Goal: Task Accomplishment & Management: Complete application form

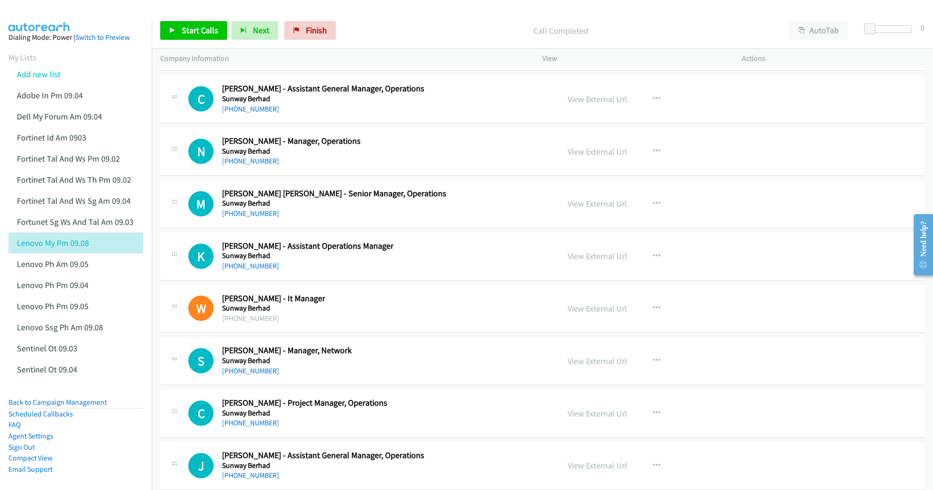
scroll to position [19366, 0]
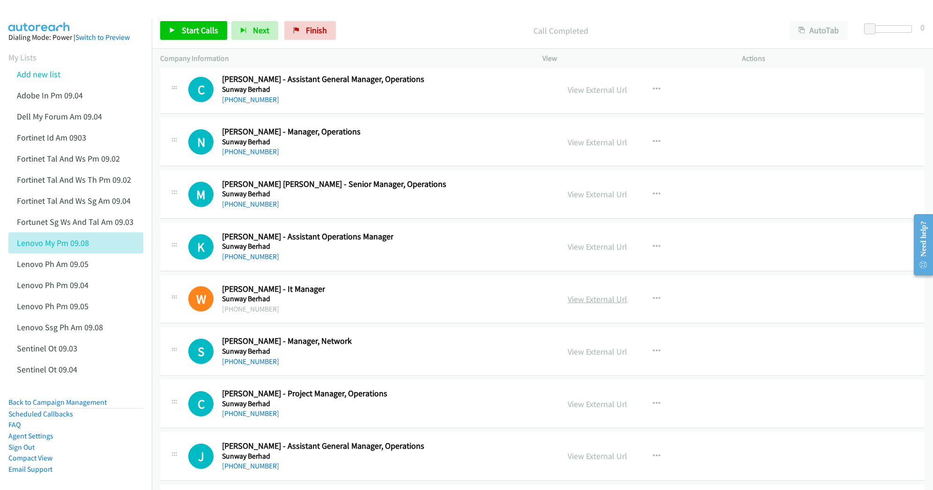
click at [581, 305] on link "View External Url" at bounding box center [598, 299] width 60 height 11
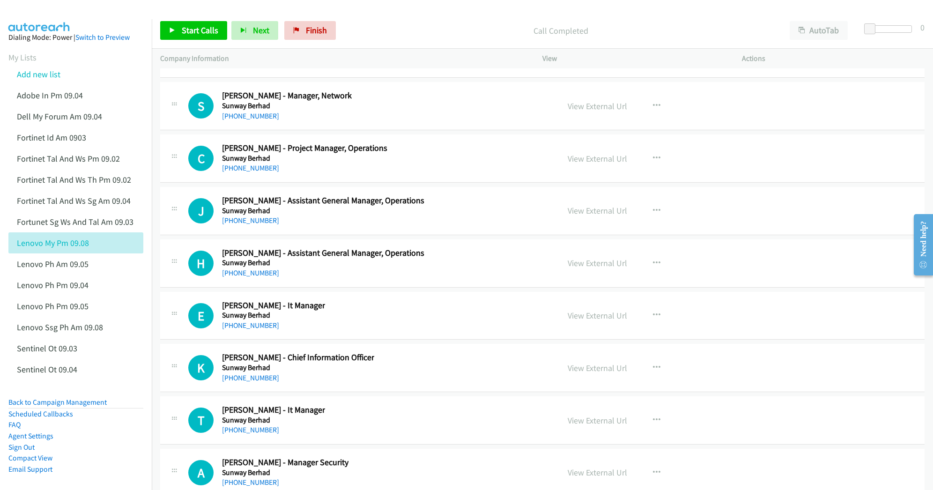
scroll to position [19615, 0]
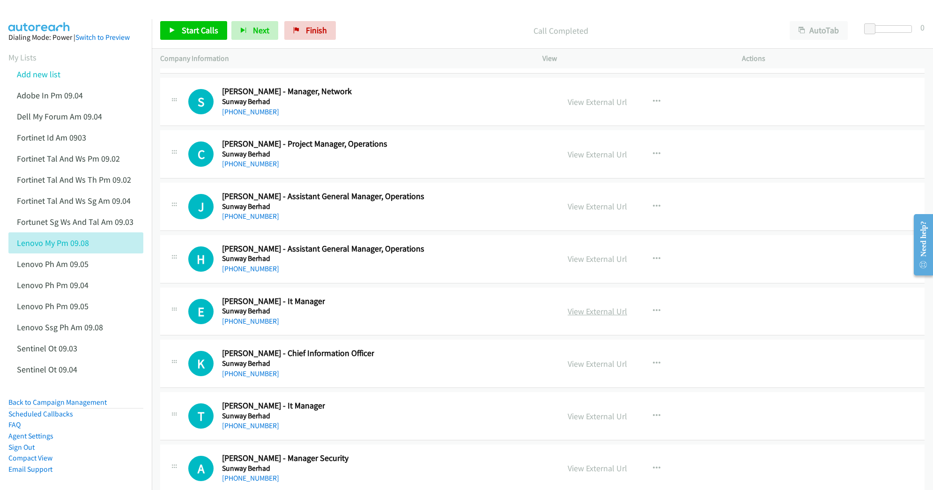
click at [605, 317] on link "View External Url" at bounding box center [598, 311] width 60 height 11
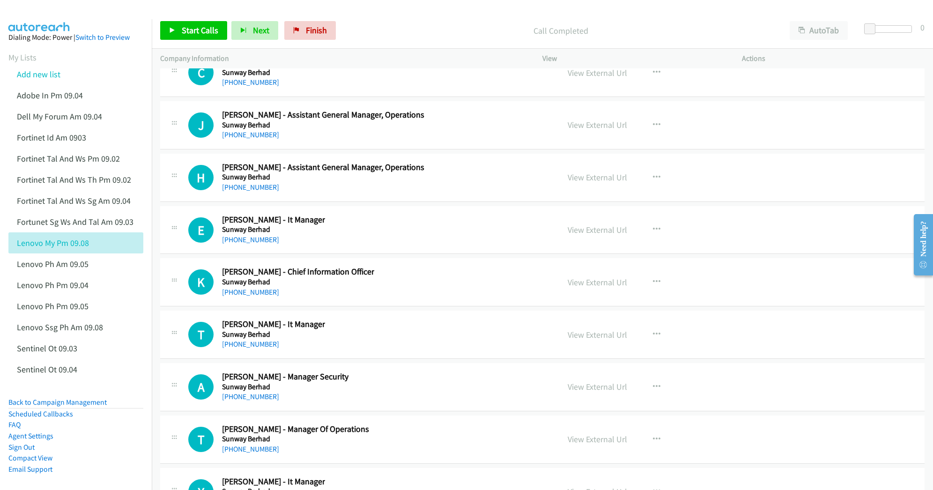
scroll to position [19740, 0]
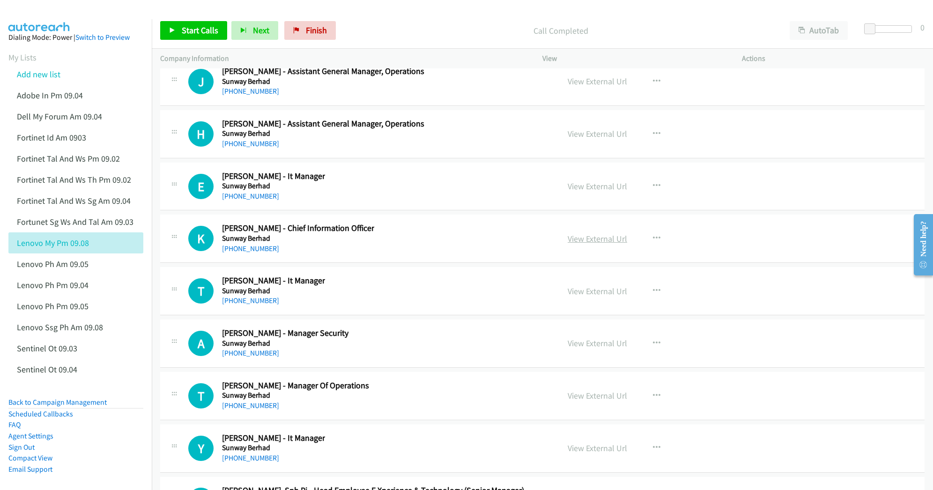
click at [578, 244] on link "View External Url" at bounding box center [598, 238] width 60 height 11
click at [574, 297] on link "View External Url" at bounding box center [598, 291] width 60 height 11
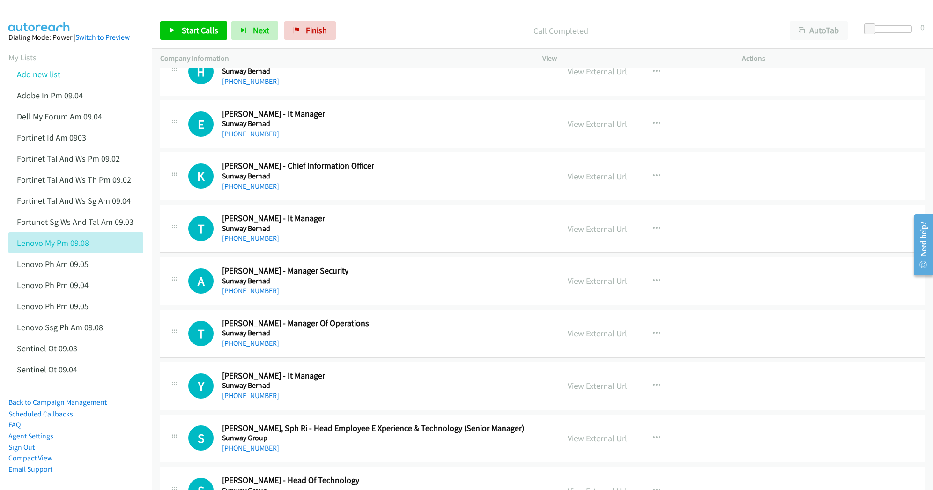
scroll to position [19866, 0]
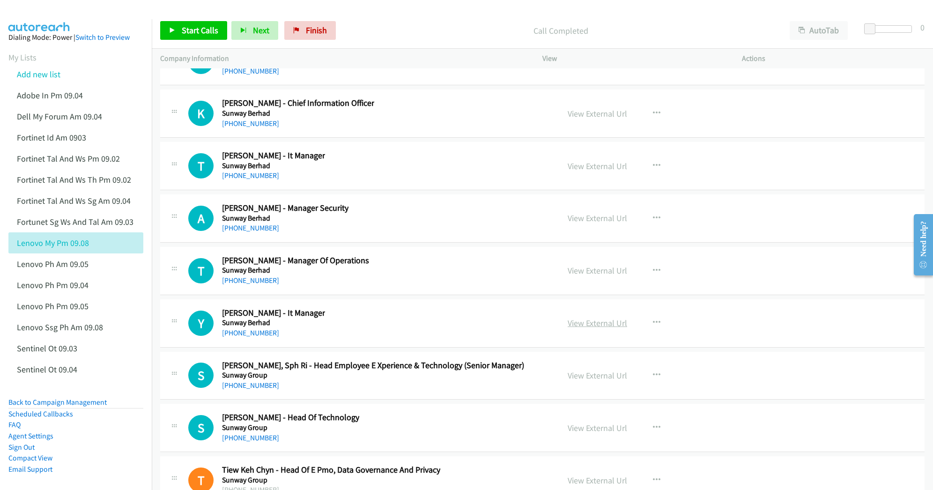
click at [600, 328] on link "View External Url" at bounding box center [598, 323] width 60 height 11
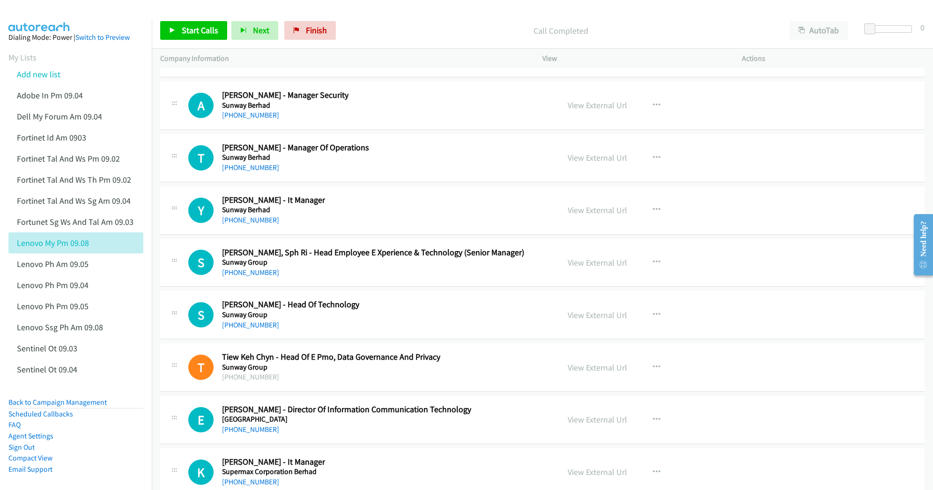
scroll to position [19990, 0]
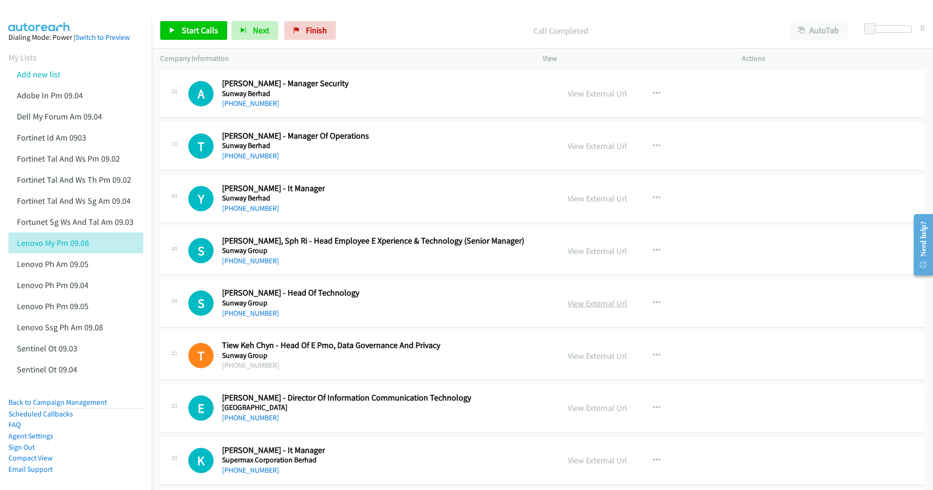
click at [588, 309] on link "View External Url" at bounding box center [598, 303] width 60 height 11
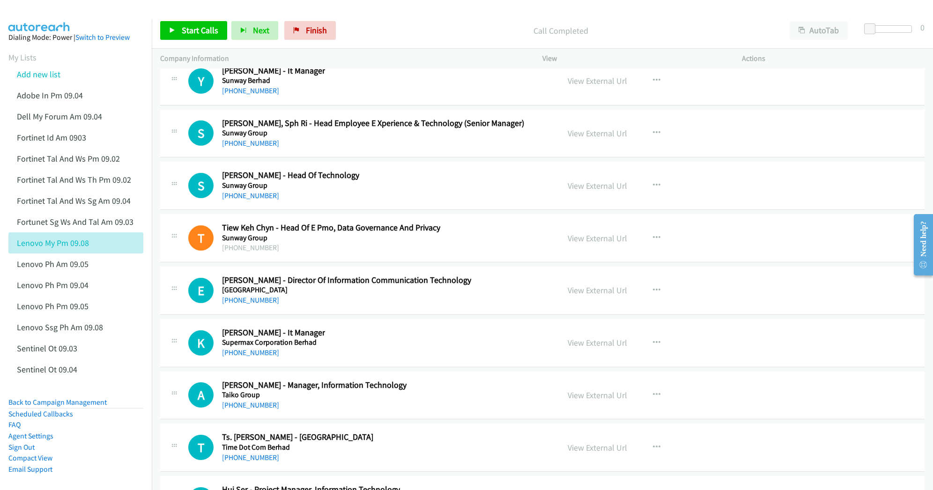
scroll to position [20115, 0]
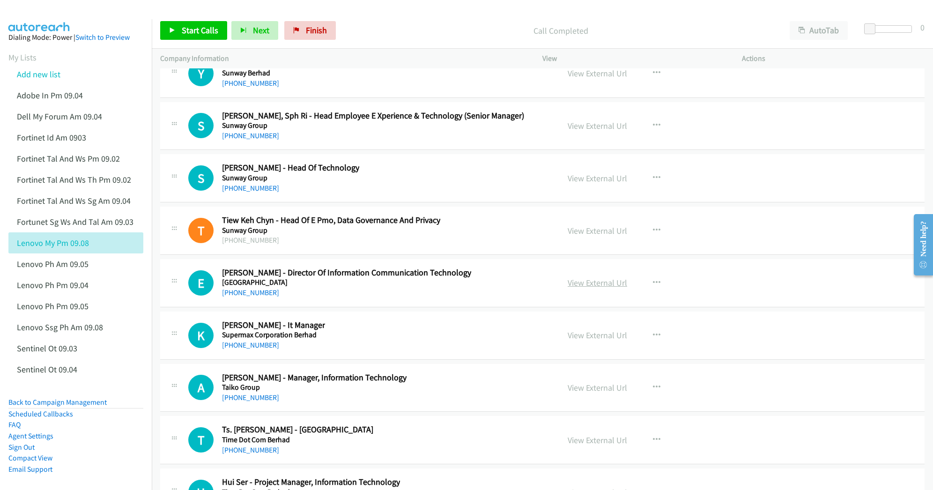
click at [594, 288] on link "View External Url" at bounding box center [598, 282] width 60 height 11
click at [587, 341] on link "View External Url" at bounding box center [598, 335] width 60 height 11
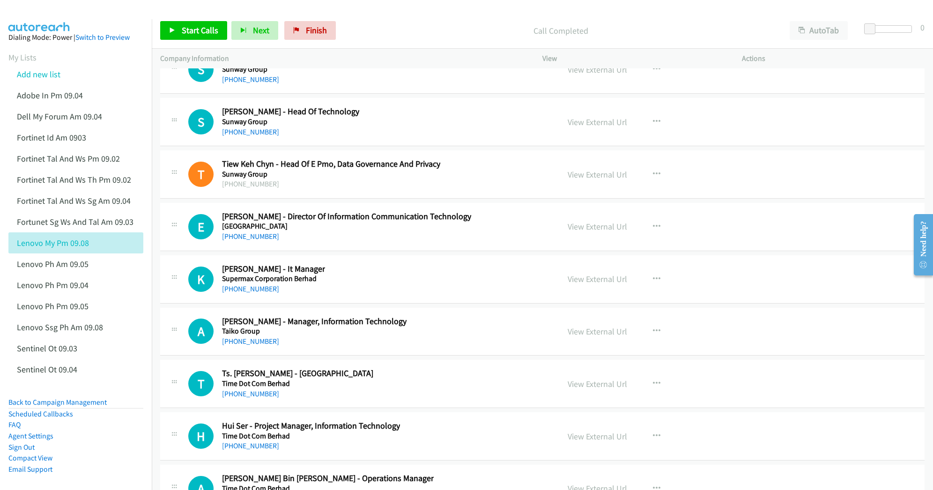
scroll to position [20178, 0]
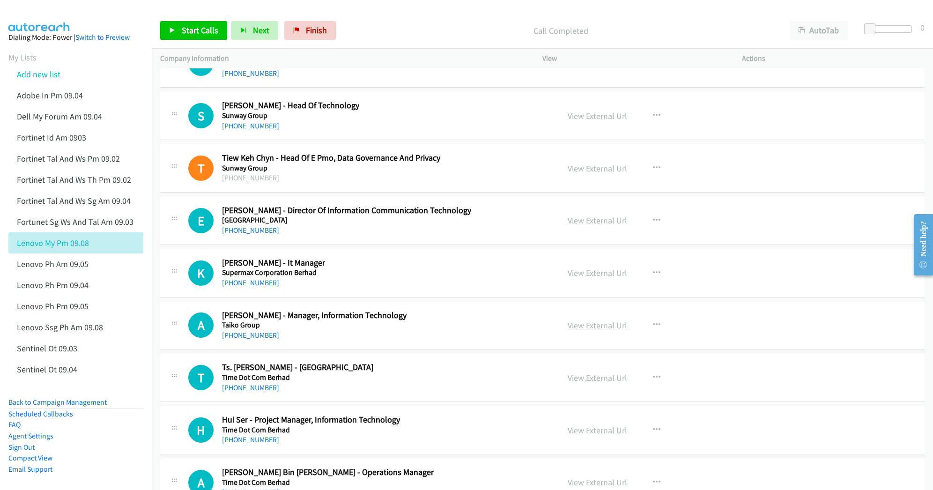
click at [590, 331] on link "View External Url" at bounding box center [598, 325] width 60 height 11
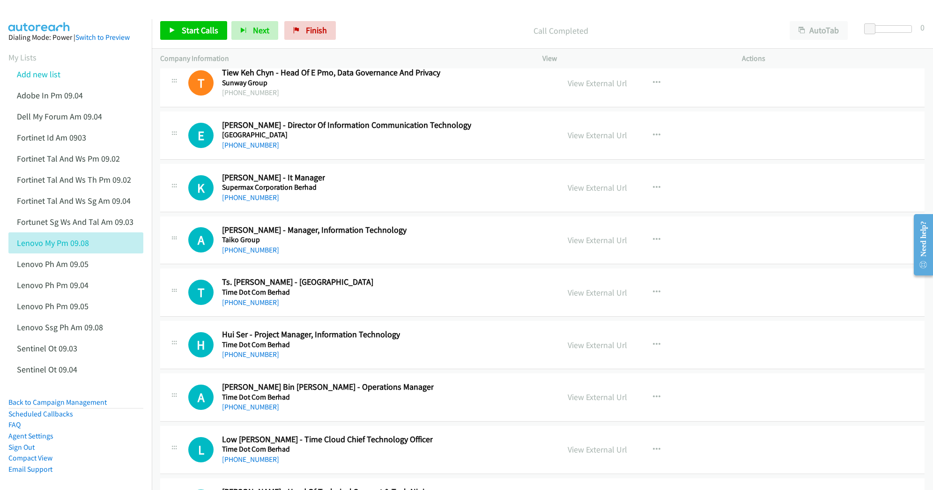
scroll to position [20303, 0]
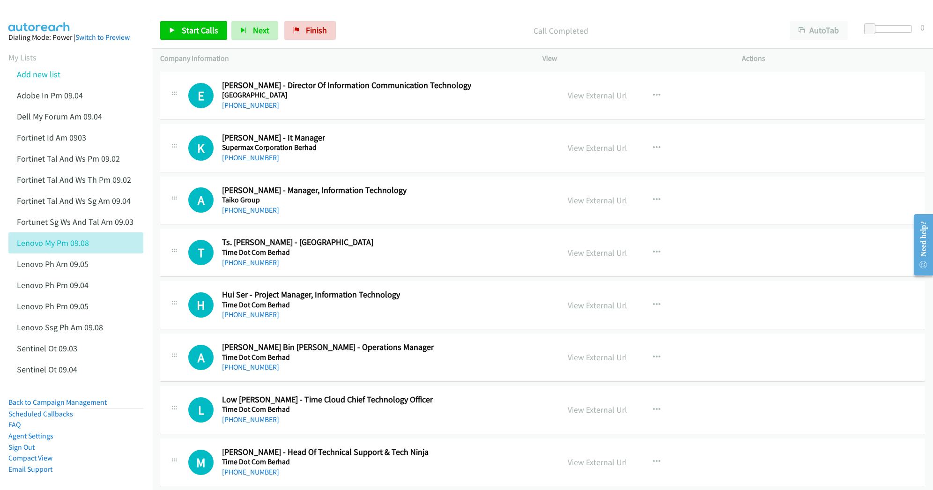
click at [585, 311] on link "View External Url" at bounding box center [598, 305] width 60 height 11
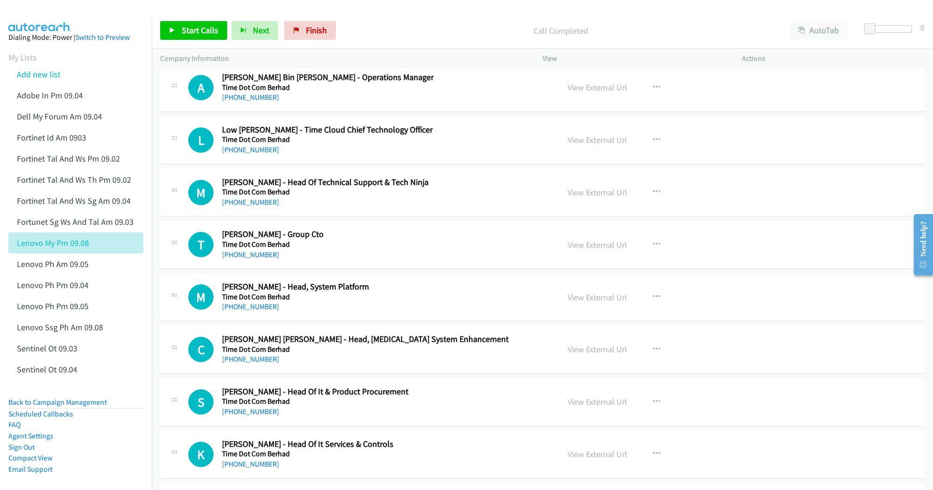
scroll to position [20615, 0]
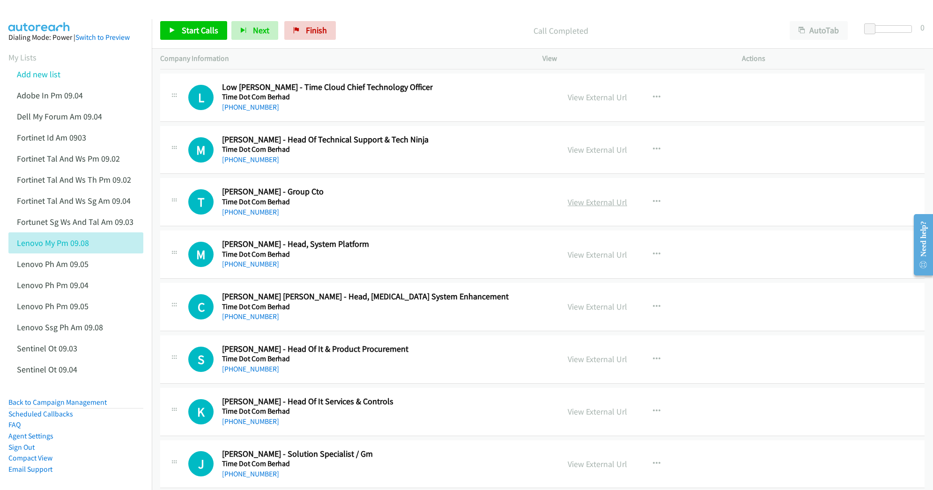
click at [603, 208] on link "View External Url" at bounding box center [598, 202] width 60 height 11
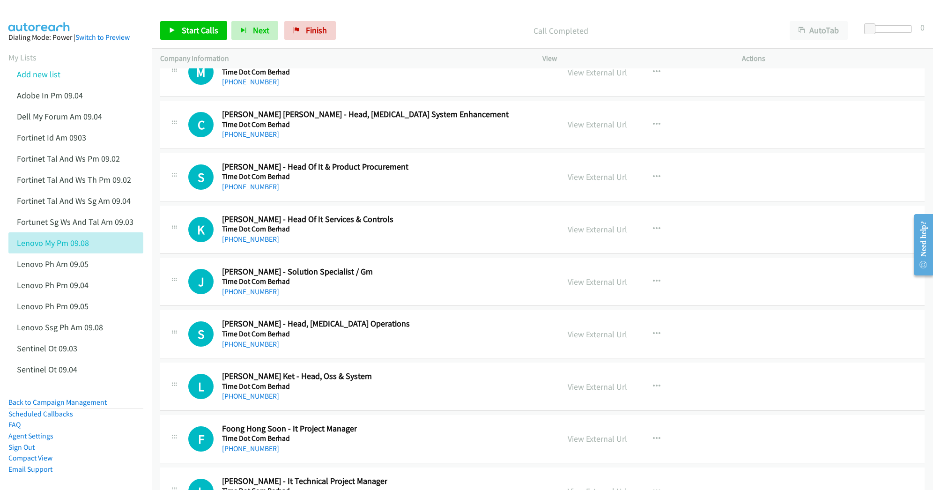
scroll to position [20803, 0]
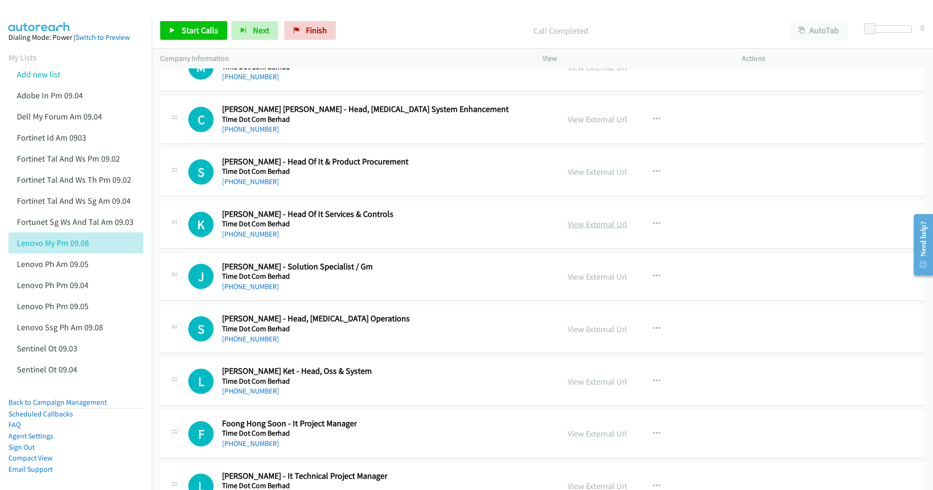
click at [593, 230] on link "View External Url" at bounding box center [598, 224] width 60 height 11
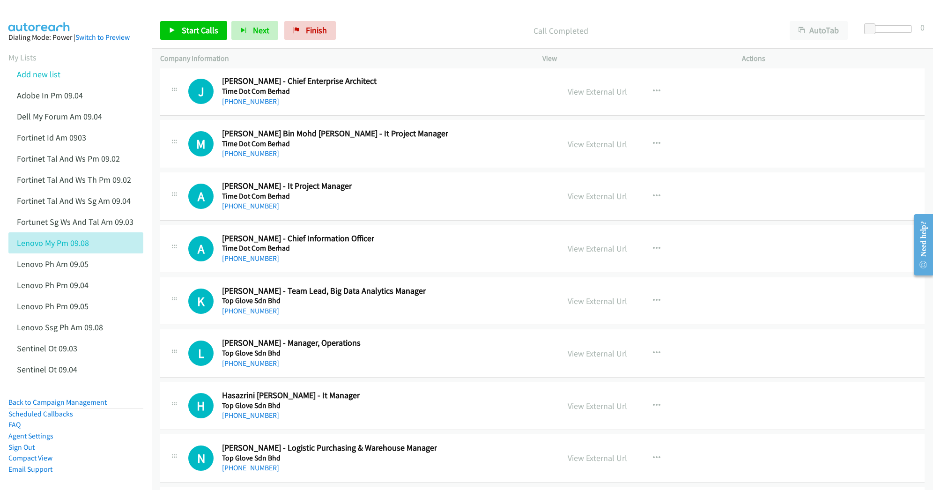
scroll to position [21365, 0]
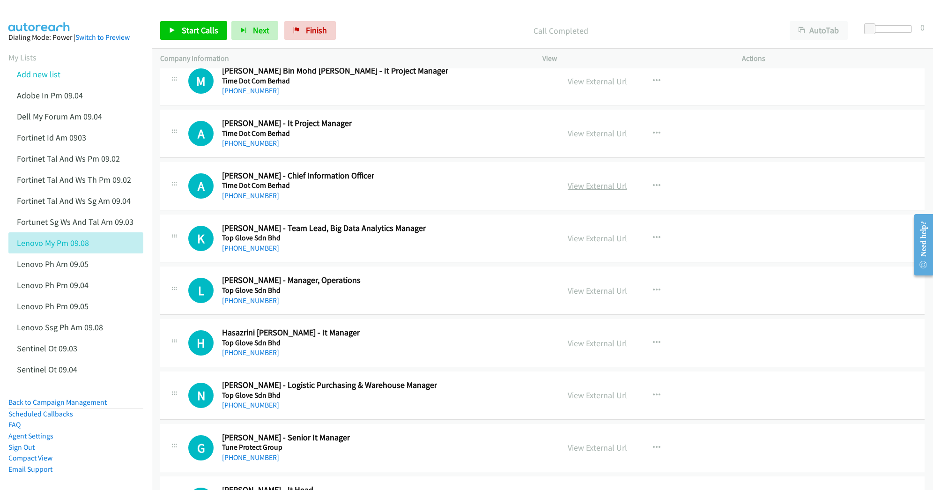
click at [586, 191] on link "View External Url" at bounding box center [598, 185] width 60 height 11
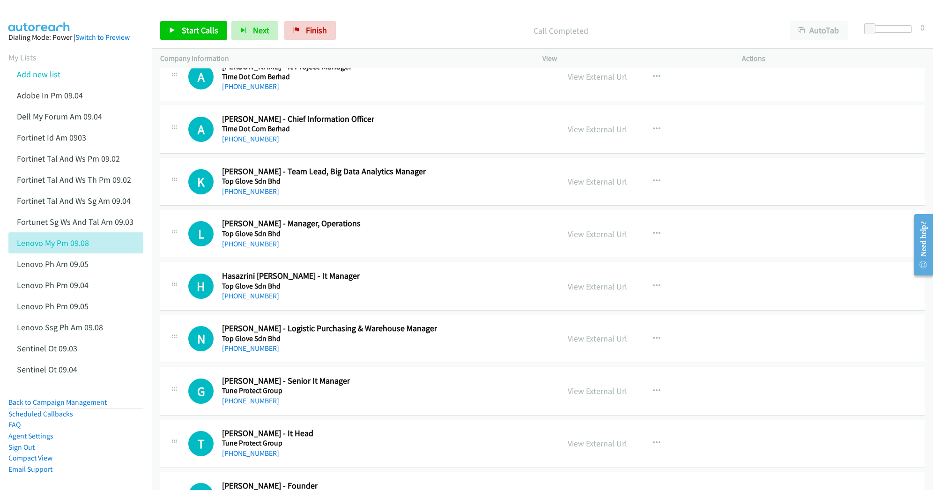
scroll to position [21427, 0]
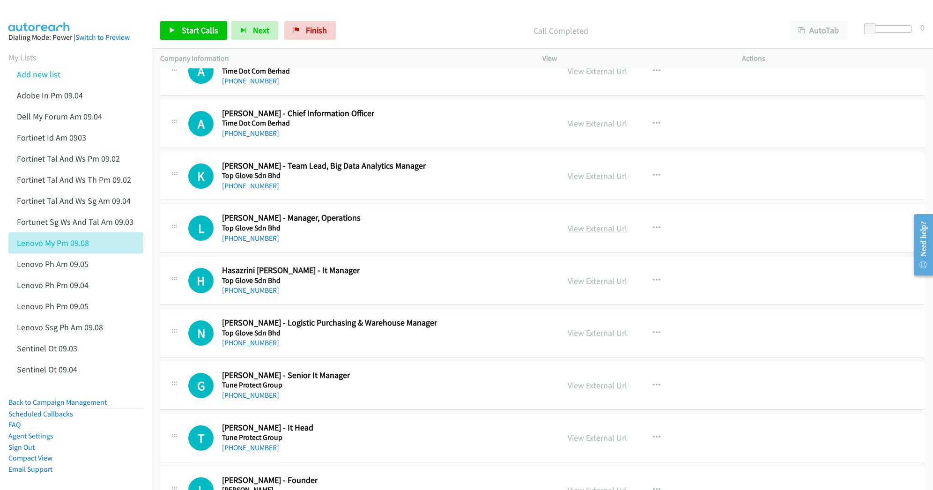
click at [583, 234] on link "View External Url" at bounding box center [598, 228] width 60 height 11
click at [577, 286] on link "View External Url" at bounding box center [598, 280] width 60 height 11
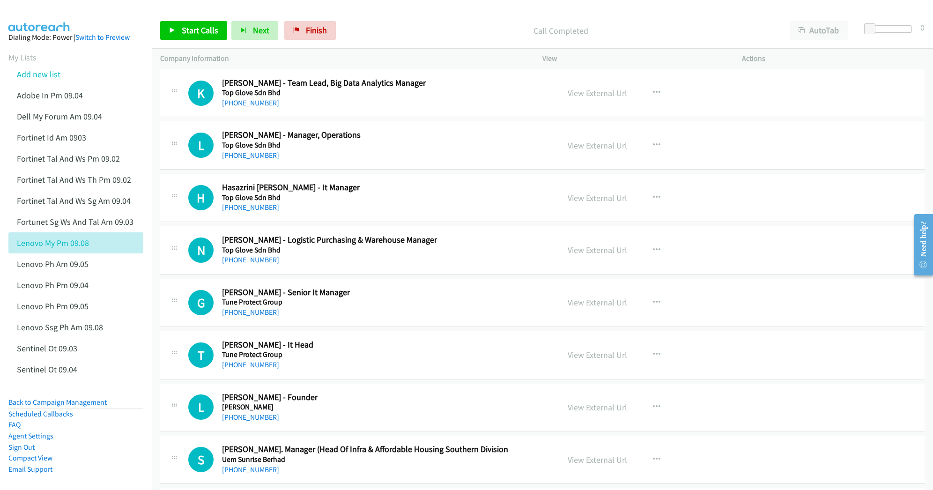
scroll to position [21552, 0]
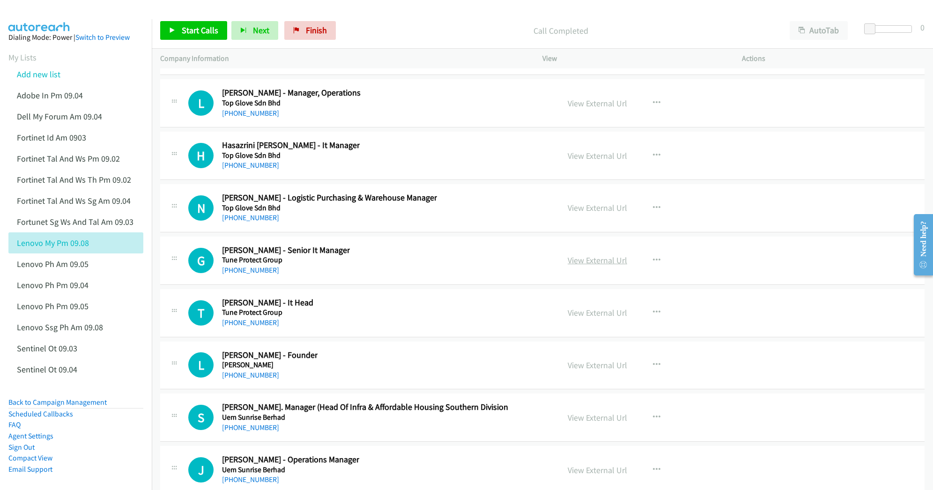
click at [610, 266] on link "View External Url" at bounding box center [598, 260] width 60 height 11
click at [582, 318] on link "View External Url" at bounding box center [598, 312] width 60 height 11
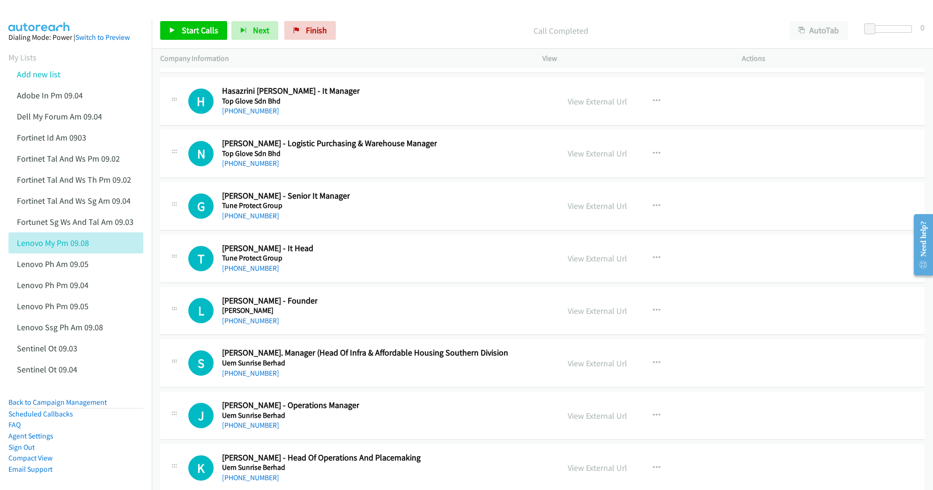
scroll to position [21615, 0]
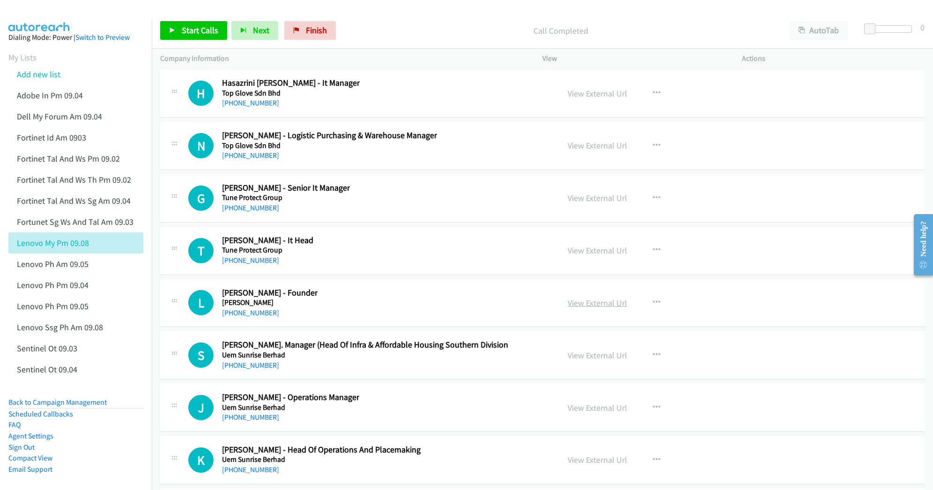
click at [586, 308] on link "View External Url" at bounding box center [598, 303] width 60 height 11
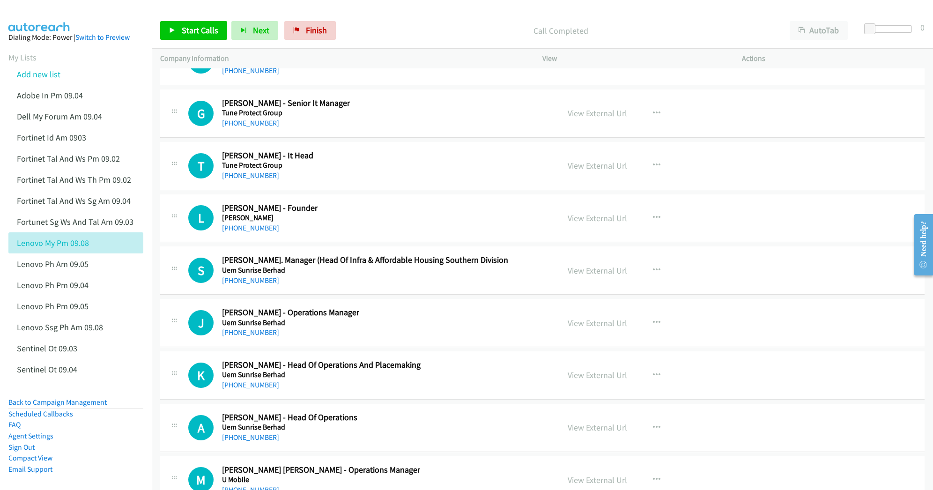
scroll to position [21740, 0]
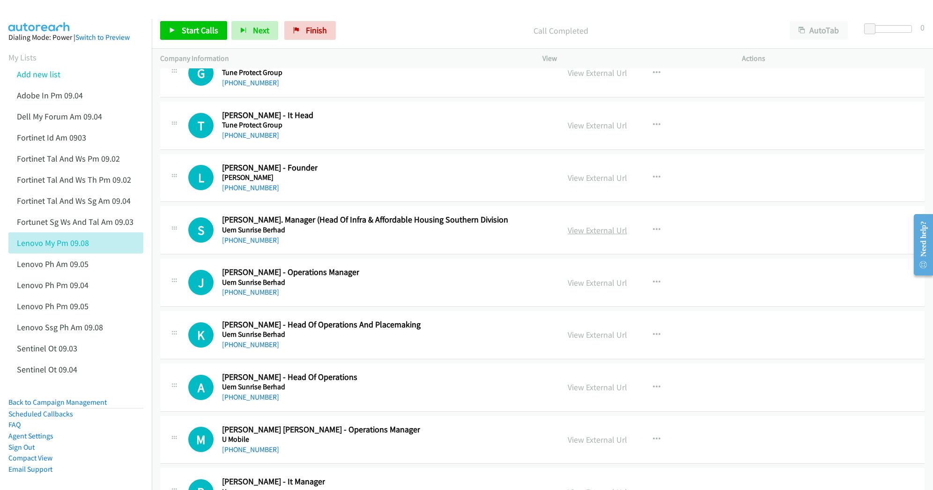
click at [591, 236] on link "View External Url" at bounding box center [598, 230] width 60 height 11
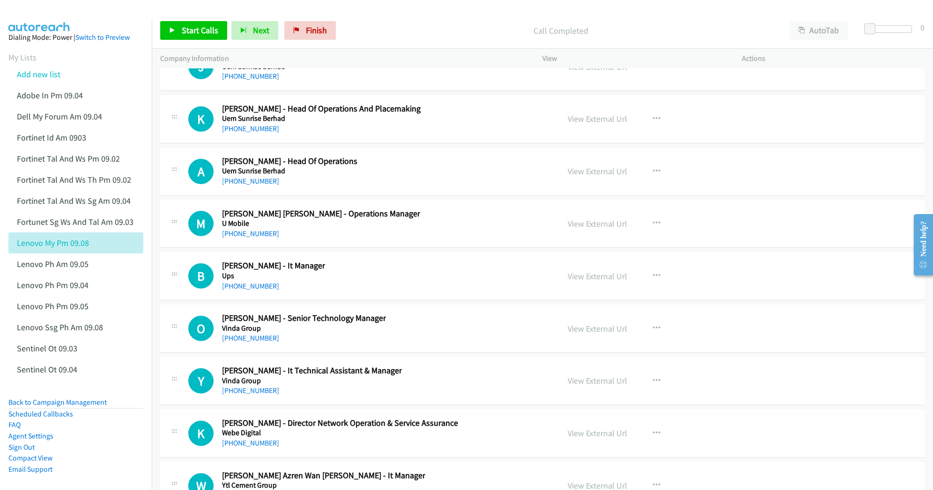
scroll to position [21989, 0]
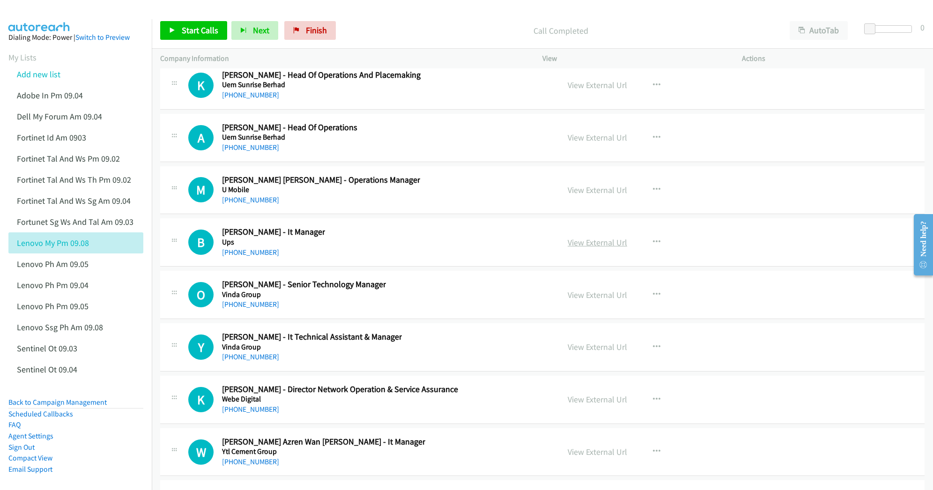
click at [591, 248] on link "View External Url" at bounding box center [598, 242] width 60 height 11
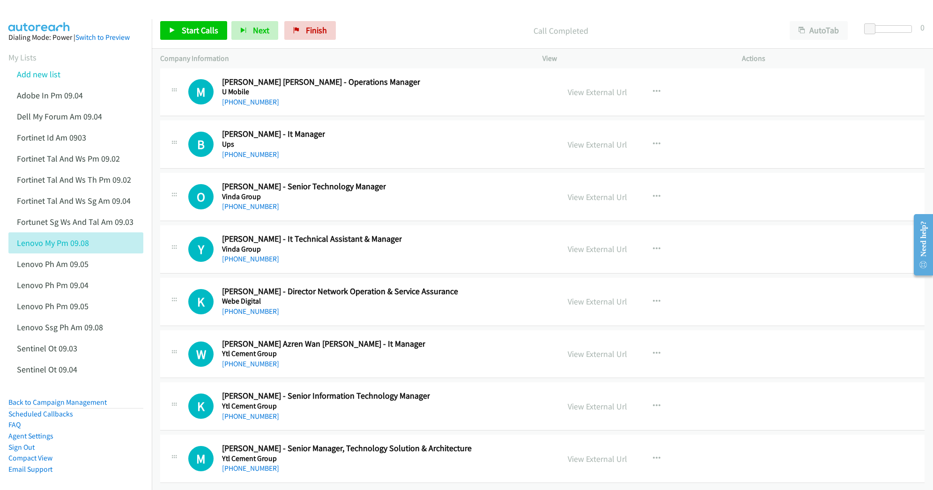
scroll to position [22163, 0]
click at [591, 192] on link "View External Url" at bounding box center [598, 197] width 60 height 11
click at [579, 244] on link "View External Url" at bounding box center [598, 249] width 60 height 11
click at [578, 349] on link "View External Url" at bounding box center [598, 354] width 60 height 11
click at [592, 401] on link "View External Url" at bounding box center [598, 406] width 60 height 11
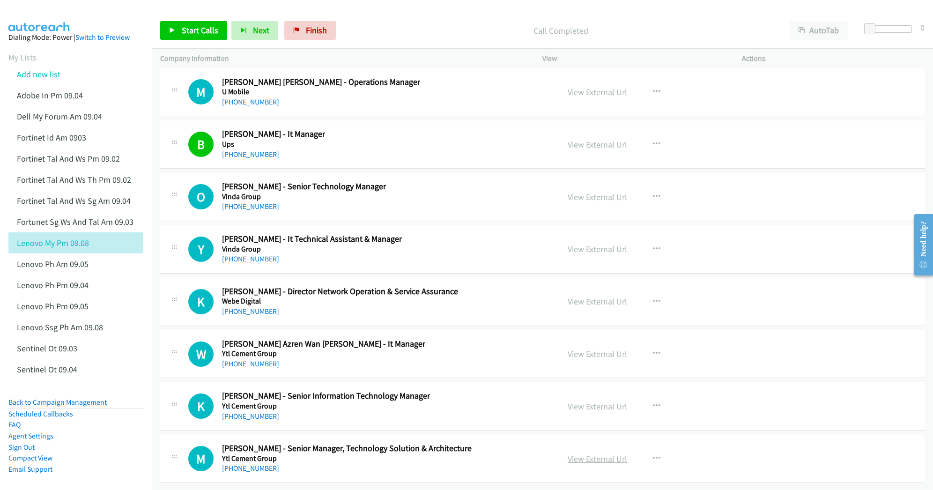
click at [599, 454] on link "View External Url" at bounding box center [598, 459] width 60 height 11
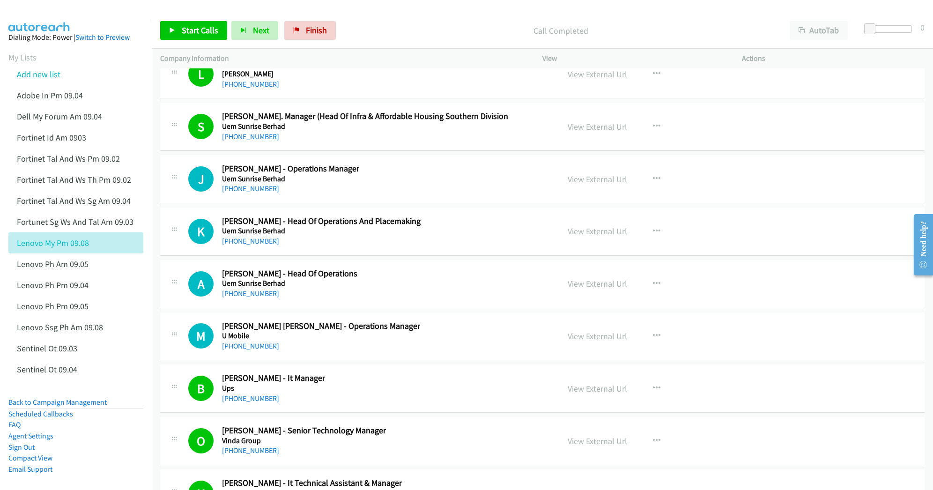
scroll to position [21851, 0]
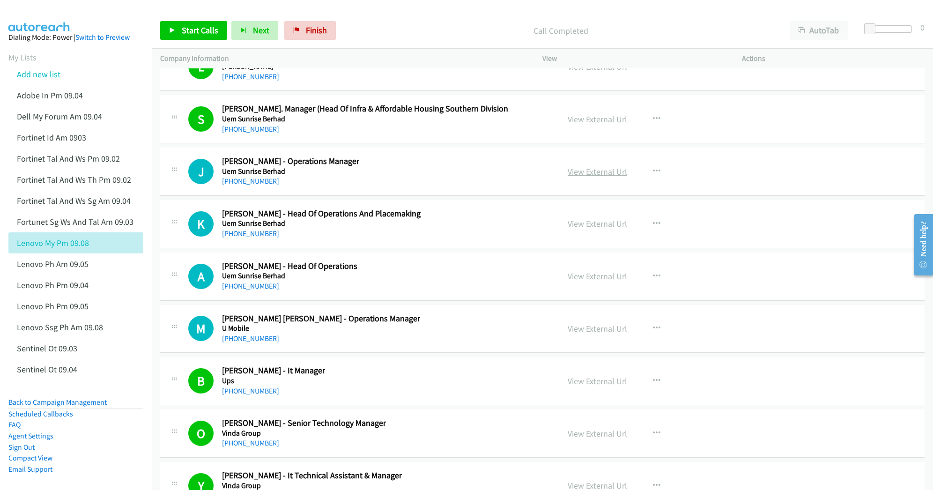
click at [589, 177] on link "View External Url" at bounding box center [598, 171] width 60 height 11
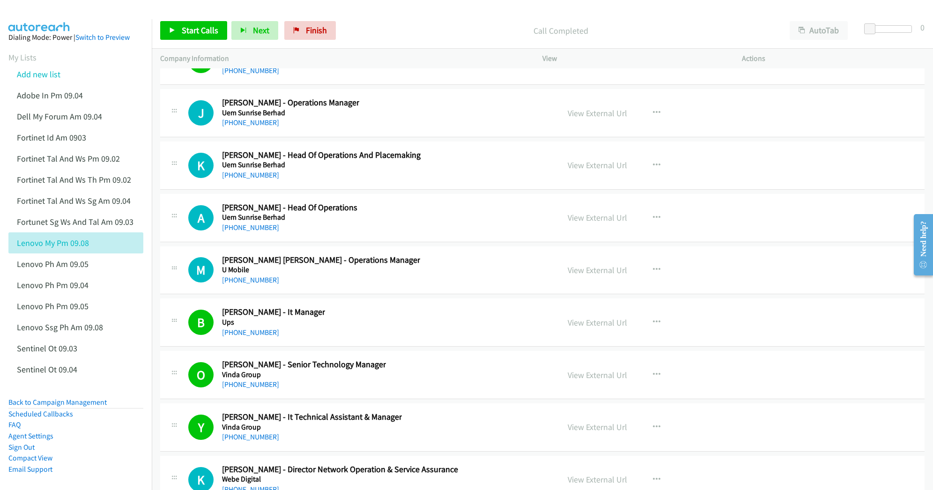
scroll to position [21913, 0]
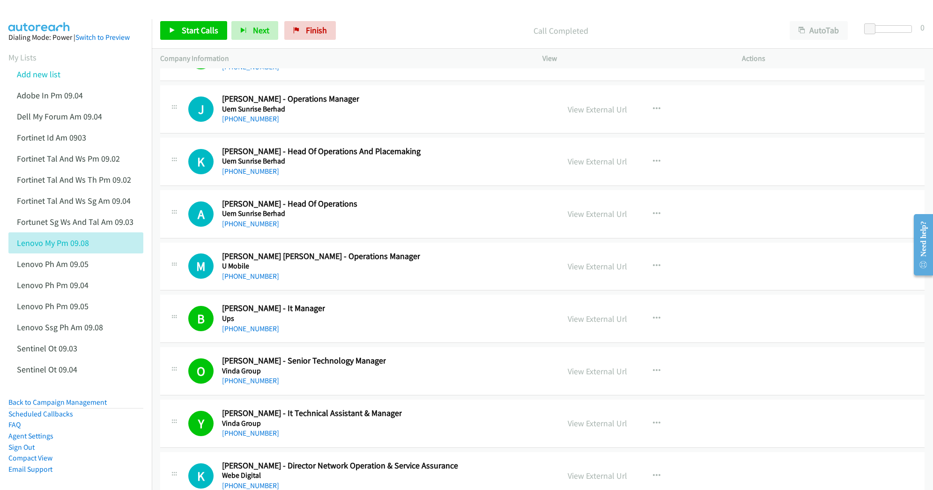
drag, startPoint x: 604, startPoint y: 279, endPoint x: 599, endPoint y: 311, distance: 32.3
click at [587, 219] on link "View External Url" at bounding box center [598, 213] width 60 height 11
click at [581, 272] on link "View External Url" at bounding box center [598, 266] width 60 height 11
click at [81, 367] on icon at bounding box center [82, 370] width 7 height 7
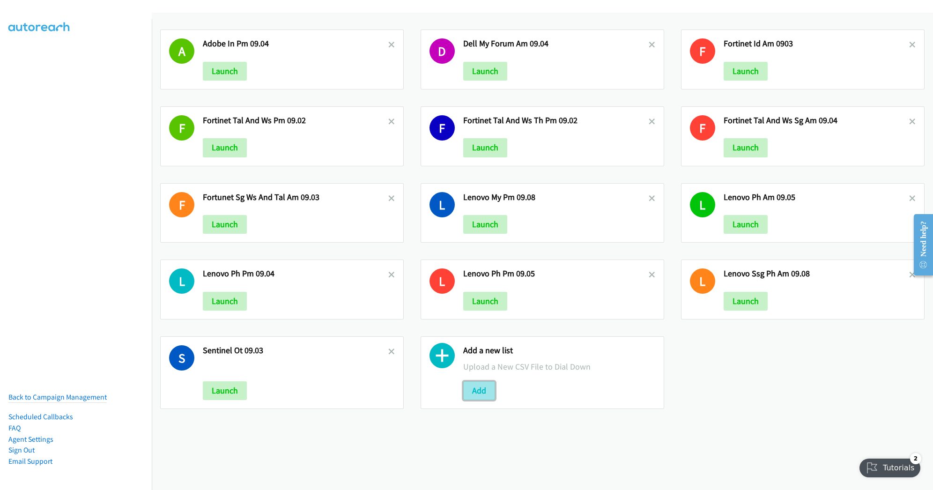
click at [475, 394] on button "Add" at bounding box center [479, 390] width 32 height 19
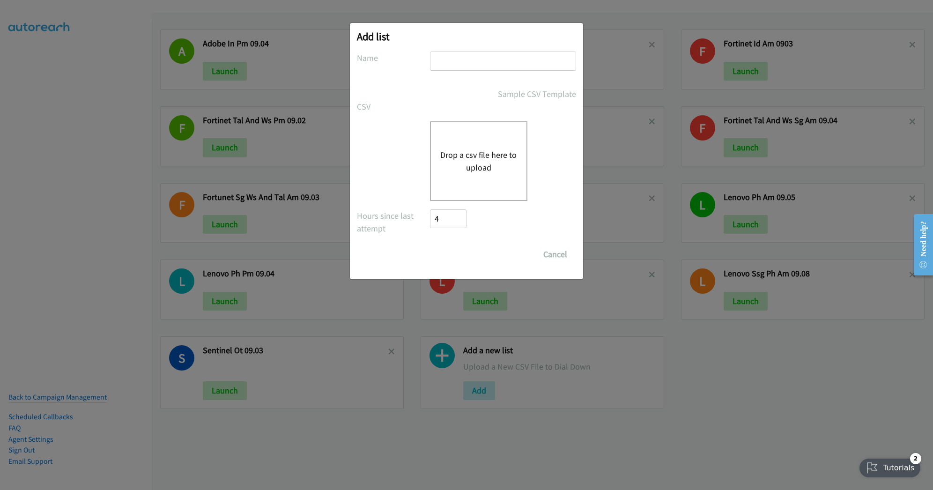
click at [469, 147] on div "Drop a csv file here to upload" at bounding box center [478, 161] width 97 height 80
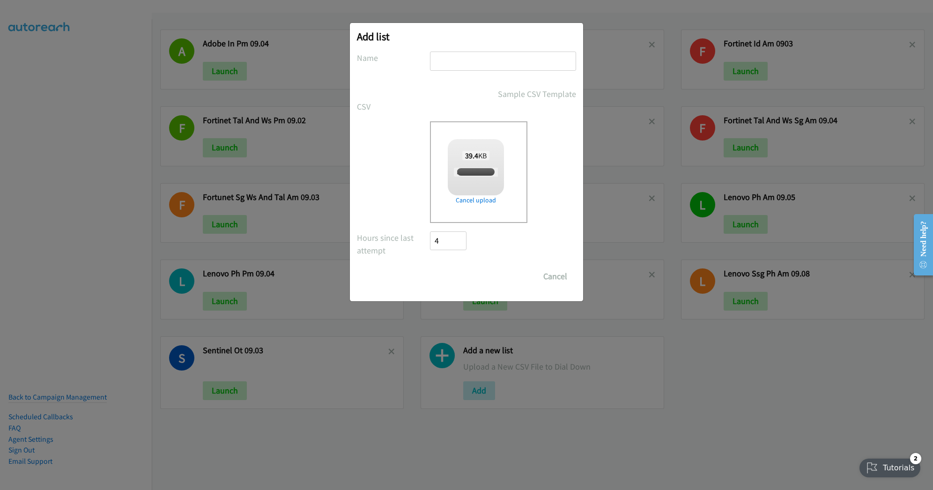
click at [466, 55] on input "text" at bounding box center [503, 61] width 146 height 19
checkbox input "true"
type input "Lenovo TH 09.08"
click at [459, 283] on input "Save List" at bounding box center [454, 276] width 49 height 19
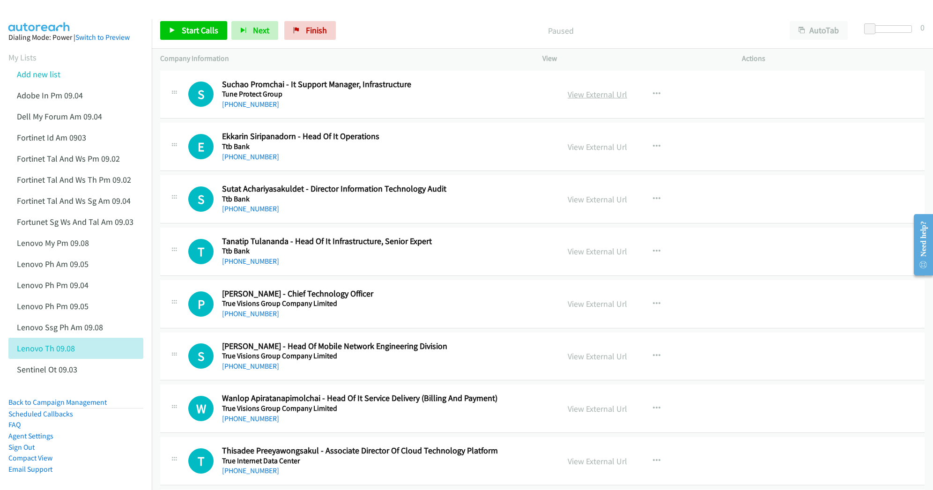
click at [575, 96] on link "View External Url" at bounding box center [598, 94] width 60 height 11
click at [570, 145] on link "View External Url" at bounding box center [598, 146] width 60 height 11
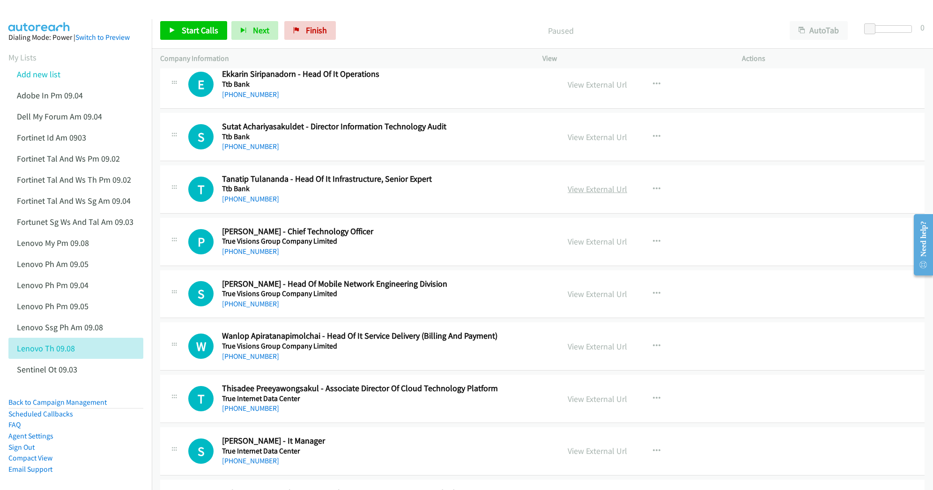
click at [591, 186] on link "View External Url" at bounding box center [598, 189] width 60 height 11
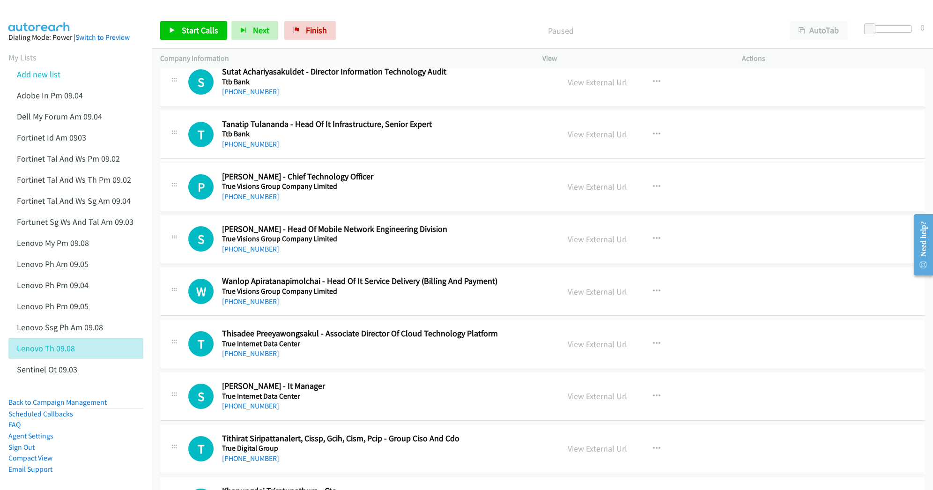
scroll to position [125, 0]
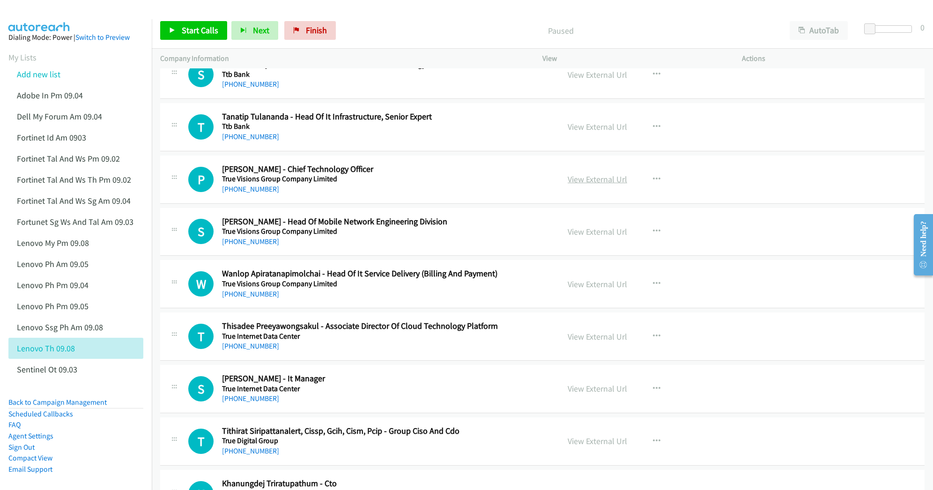
click at [588, 180] on link "View External Url" at bounding box center [598, 179] width 60 height 11
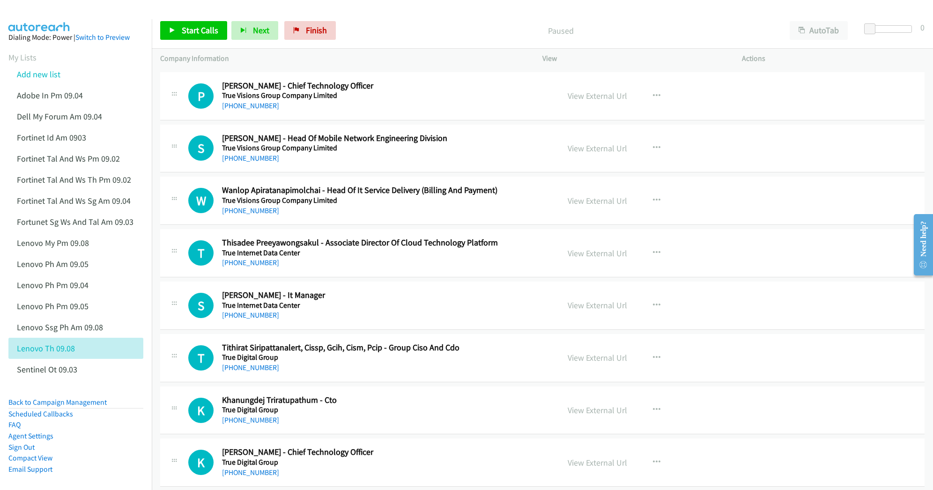
scroll to position [250, 0]
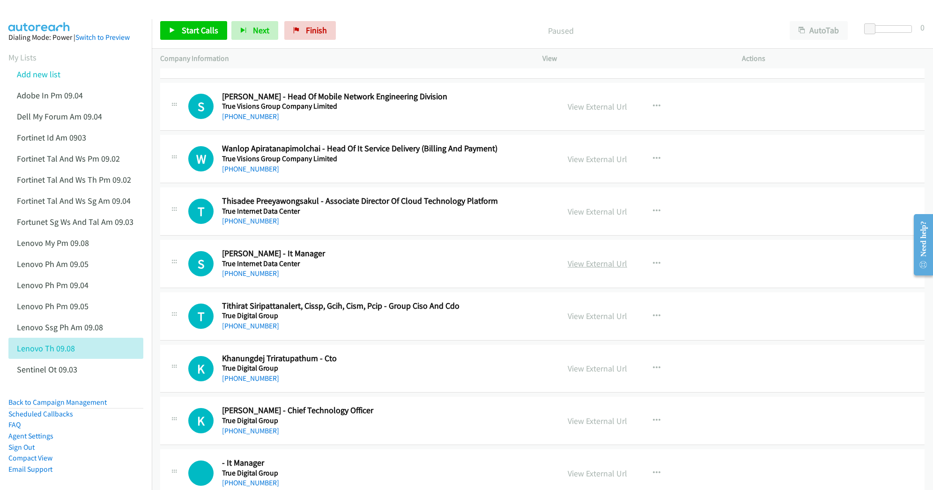
click at [588, 263] on link "View External Url" at bounding box center [598, 263] width 60 height 11
click at [592, 370] on link "View External Url" at bounding box center [598, 368] width 60 height 11
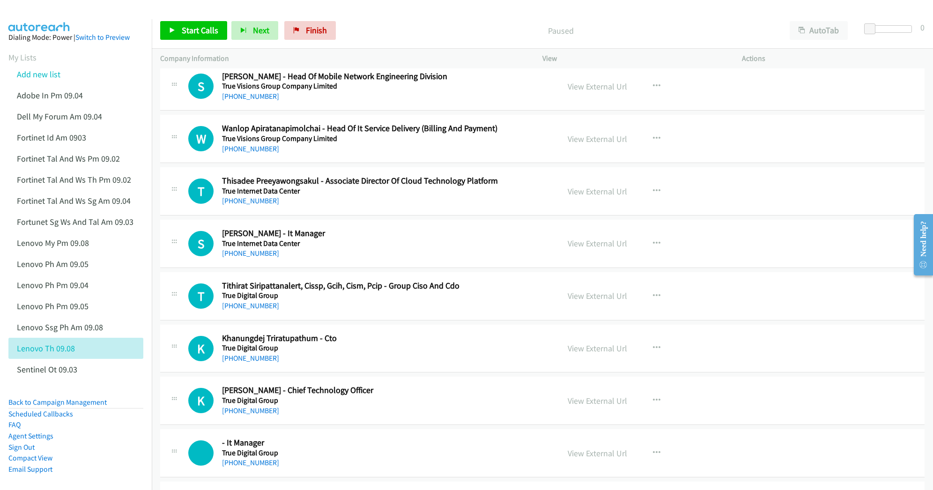
scroll to position [312, 0]
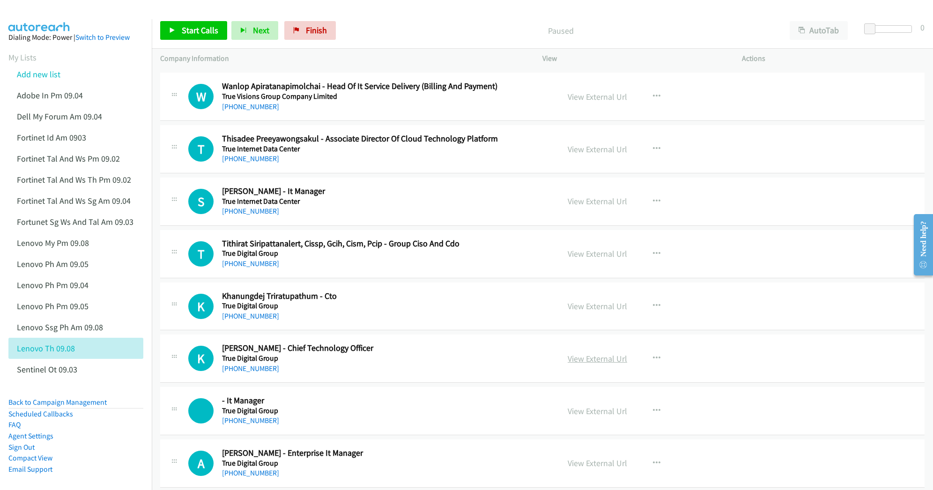
click at [583, 360] on link "View External Url" at bounding box center [598, 358] width 60 height 11
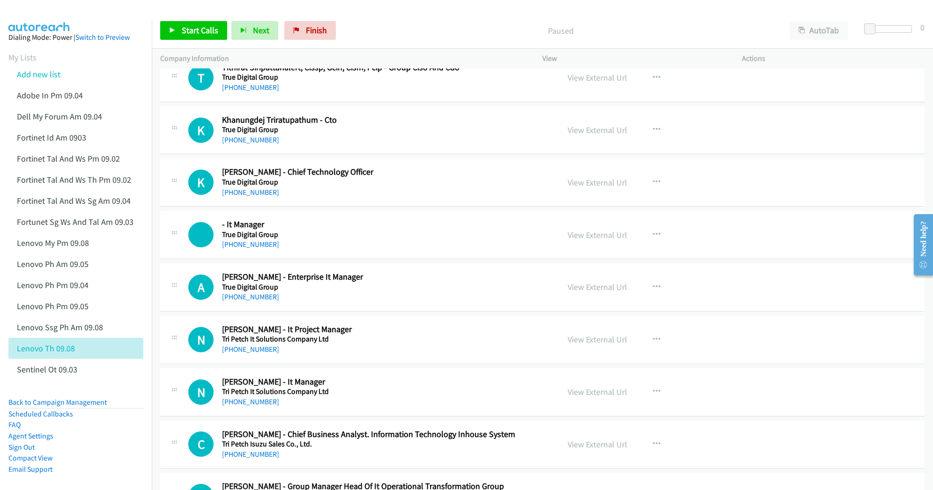
scroll to position [499, 0]
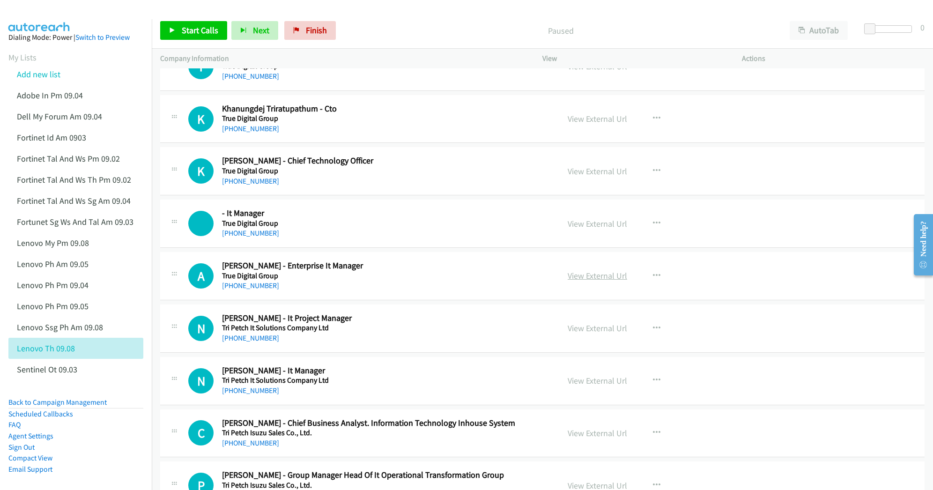
click at [573, 276] on link "View External Url" at bounding box center [598, 275] width 60 height 11
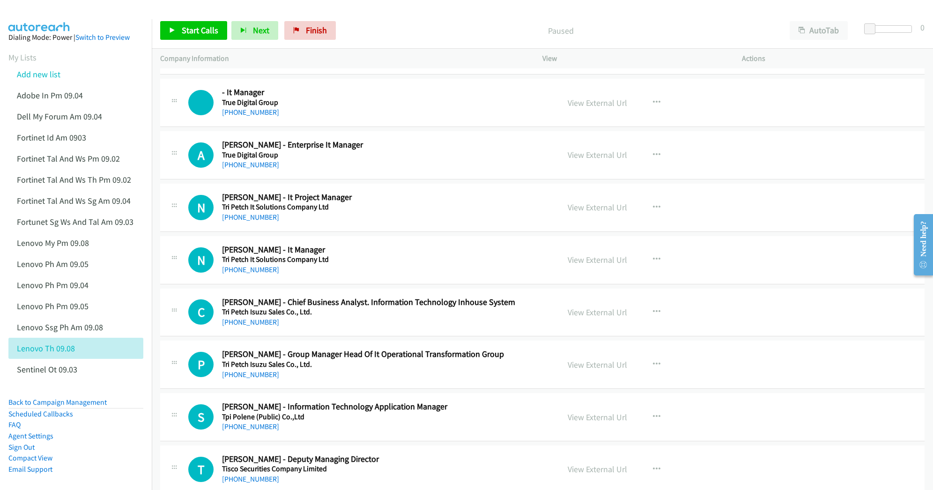
scroll to position [625, 0]
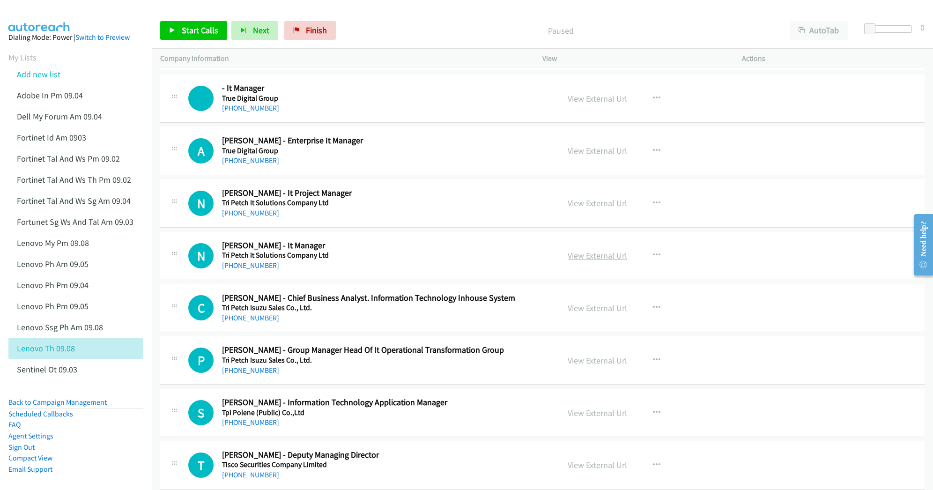
click at [595, 257] on link "View External Url" at bounding box center [598, 255] width 60 height 11
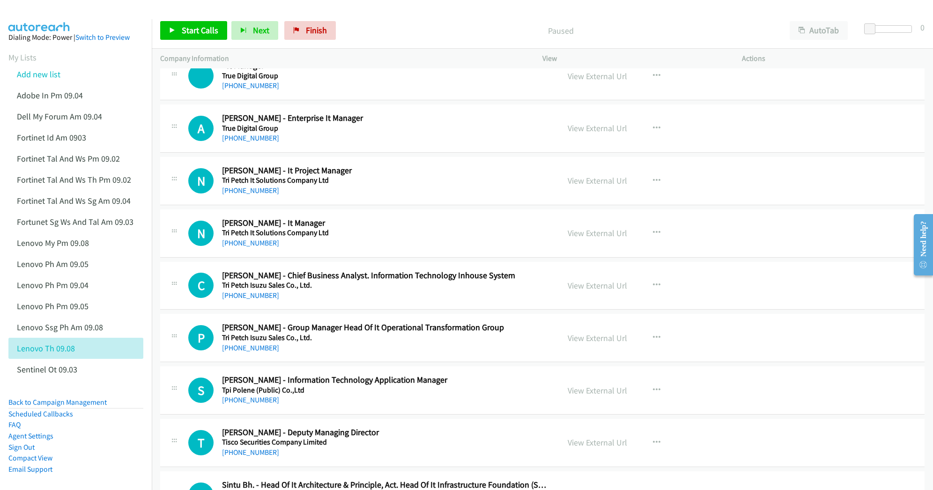
scroll to position [687, 0]
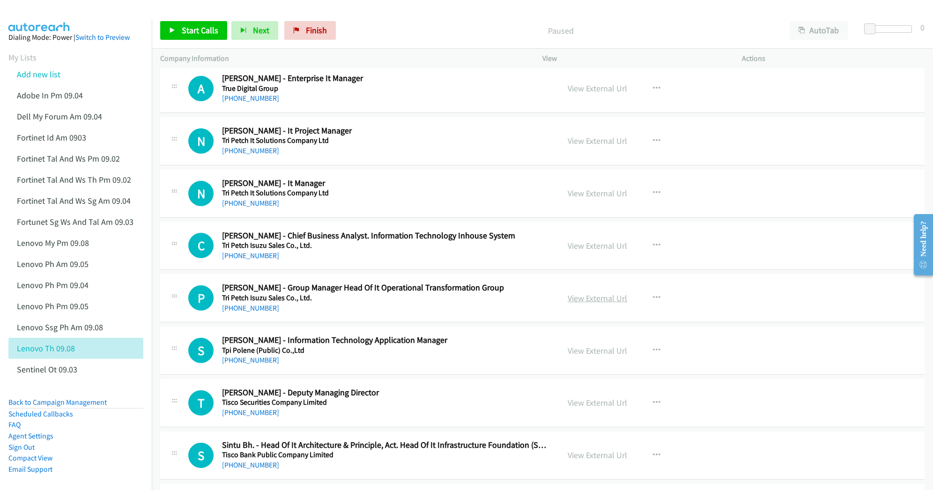
click at [590, 302] on link "View External Url" at bounding box center [598, 298] width 60 height 11
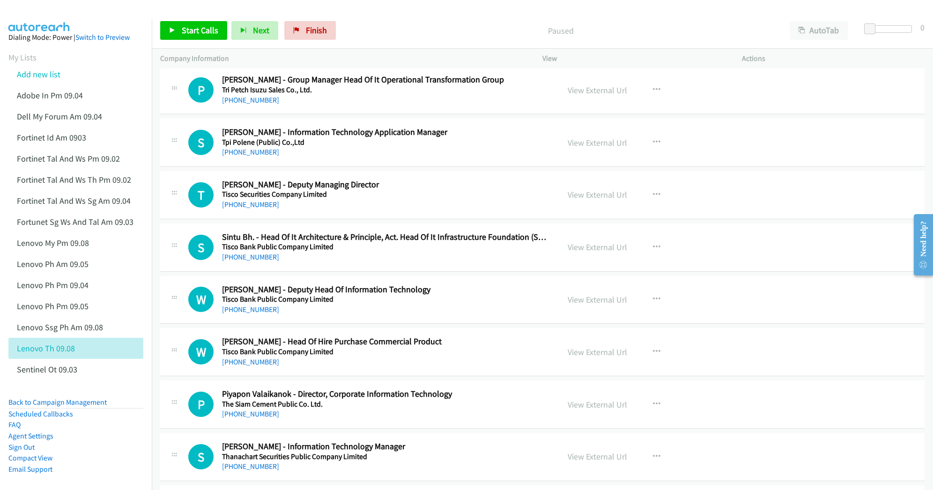
scroll to position [937, 0]
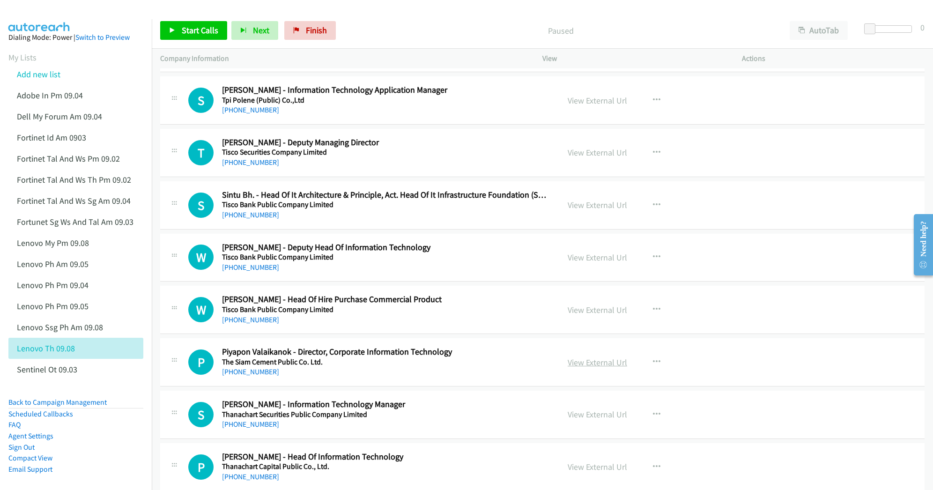
click at [586, 365] on link "View External Url" at bounding box center [598, 362] width 60 height 11
click at [596, 261] on link "View External Url" at bounding box center [598, 257] width 60 height 11
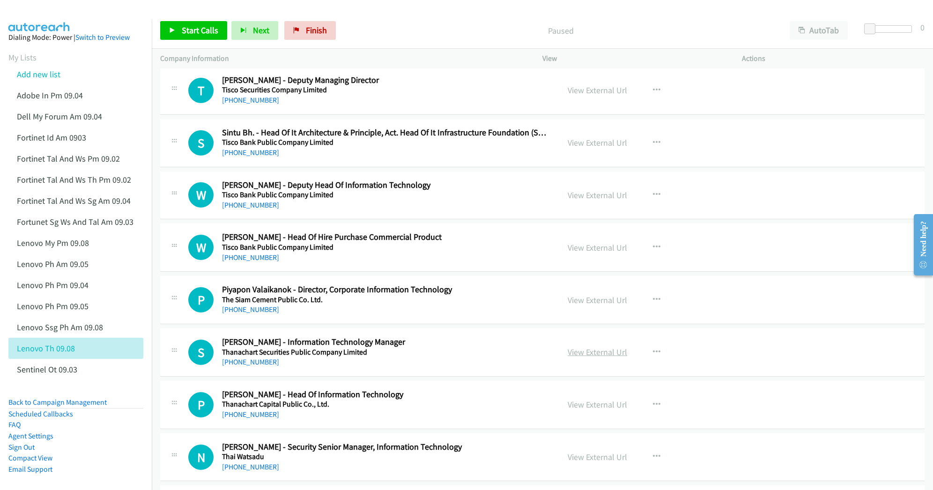
click at [600, 356] on link "View External Url" at bounding box center [598, 352] width 60 height 11
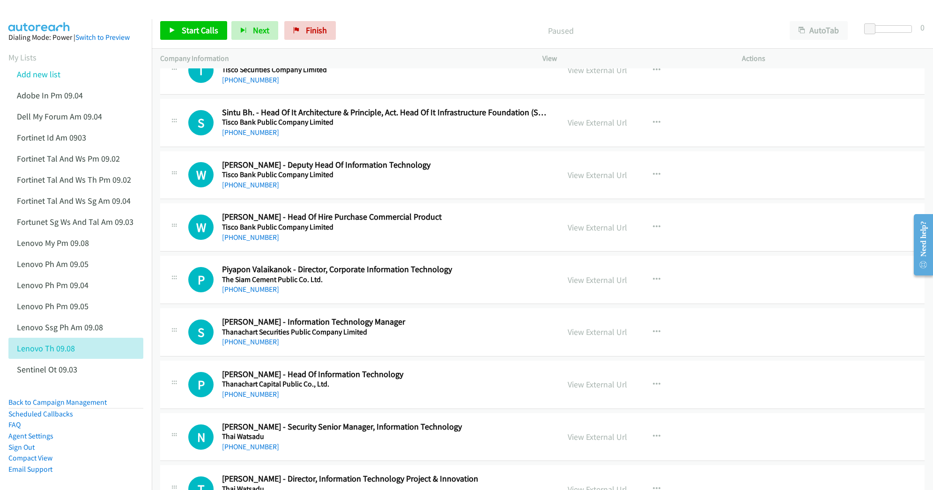
scroll to position [1062, 0]
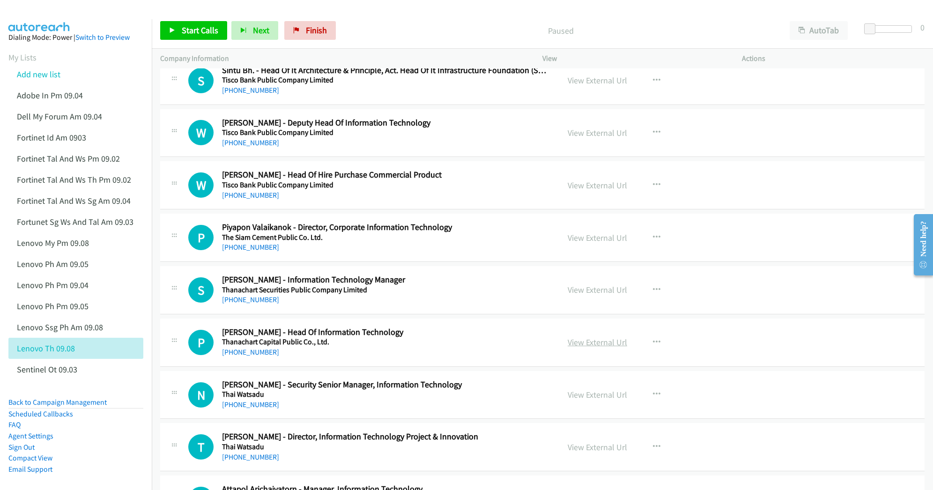
click at [585, 348] on link "View External Url" at bounding box center [598, 342] width 60 height 11
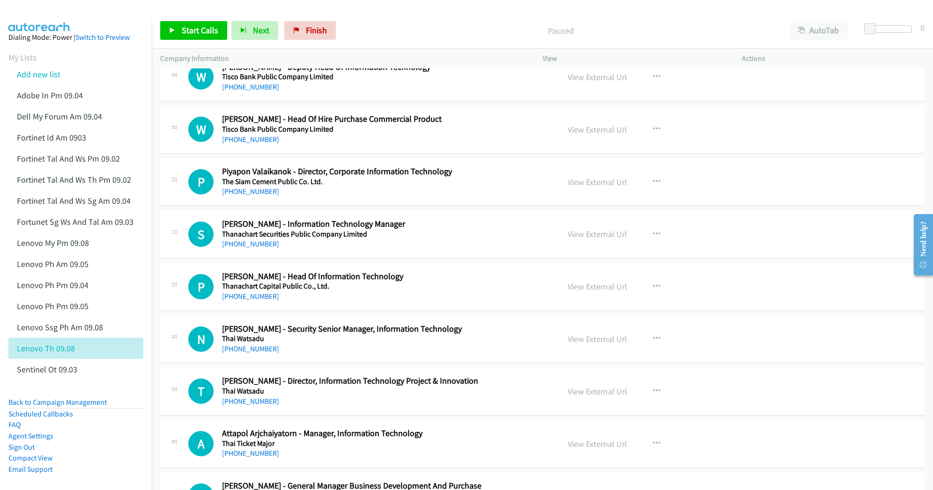
scroll to position [1124, 0]
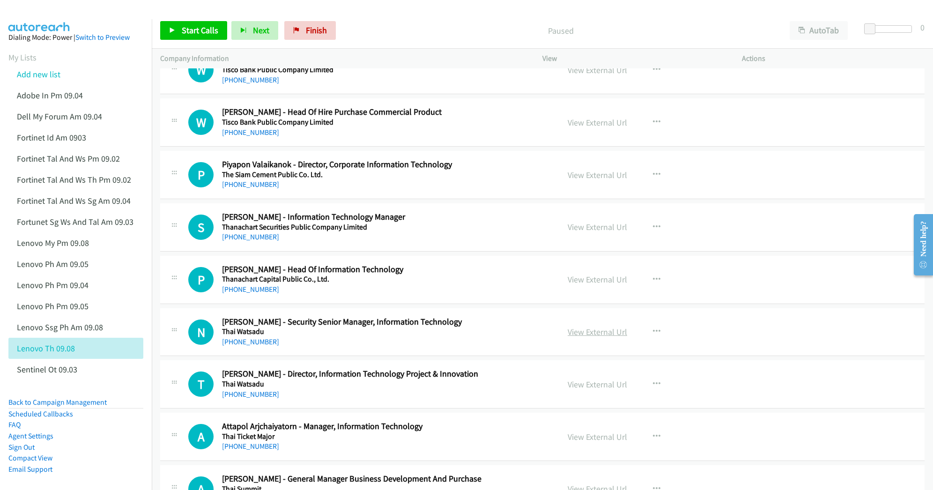
click at [598, 337] on link "View External Url" at bounding box center [598, 332] width 60 height 11
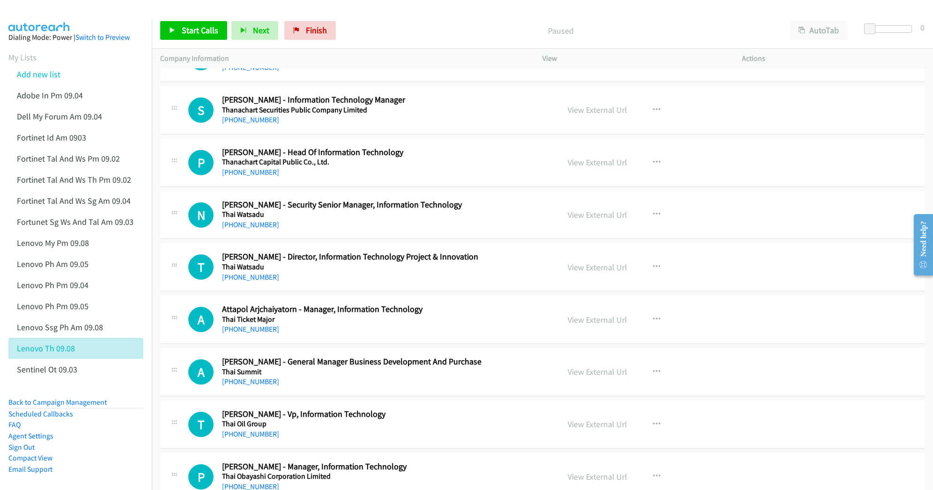
scroll to position [1249, 0]
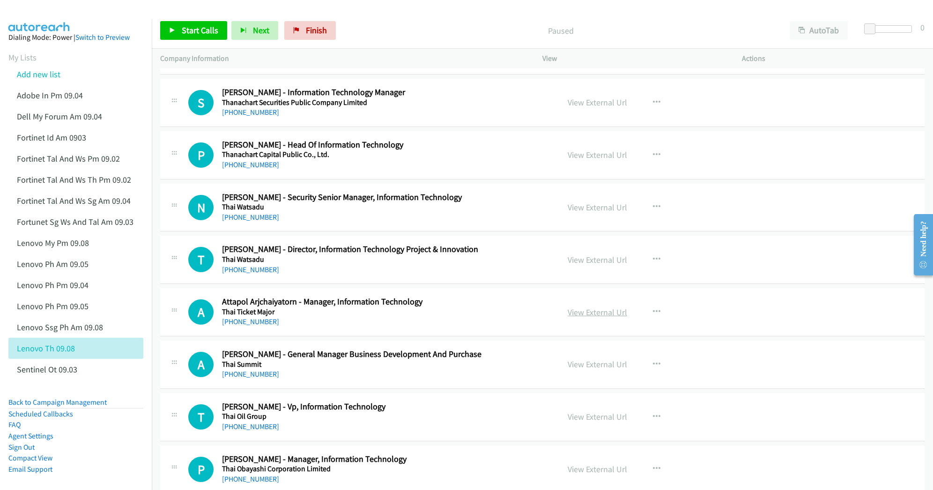
click at [586, 316] on link "View External Url" at bounding box center [598, 312] width 60 height 11
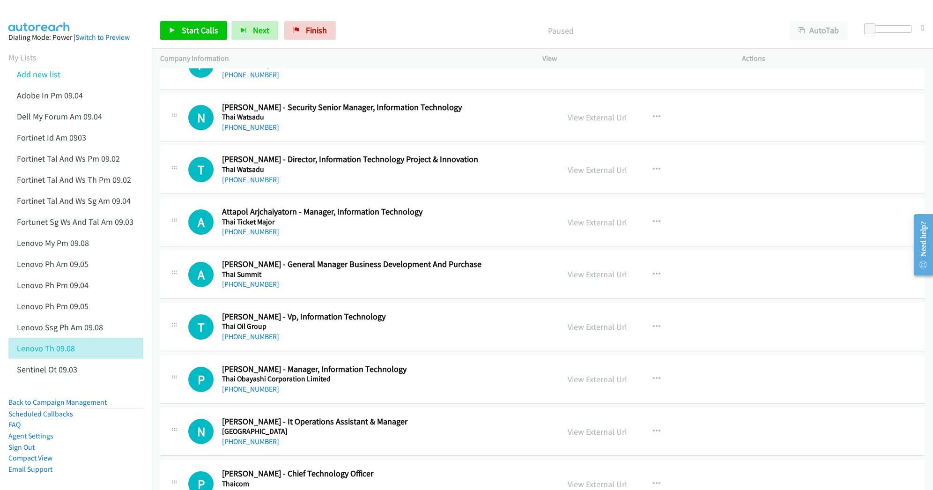
scroll to position [1374, 0]
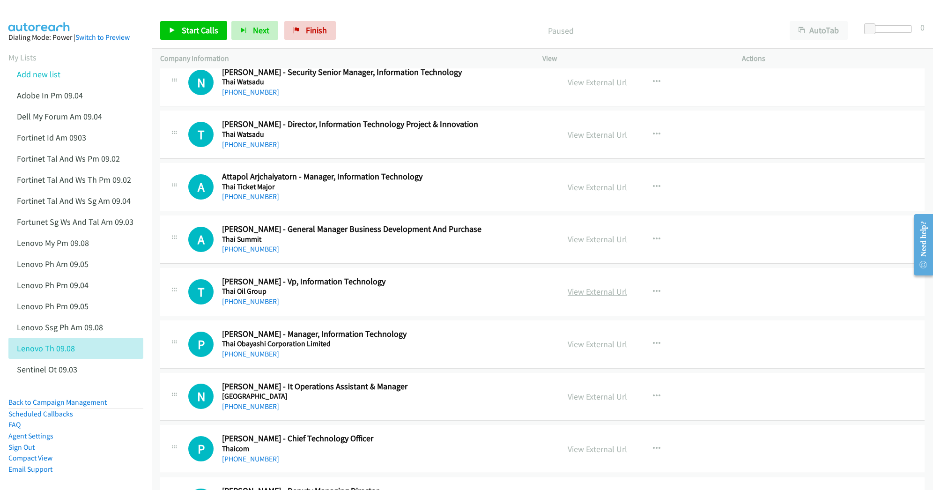
click at [582, 297] on link "View External Url" at bounding box center [598, 291] width 60 height 11
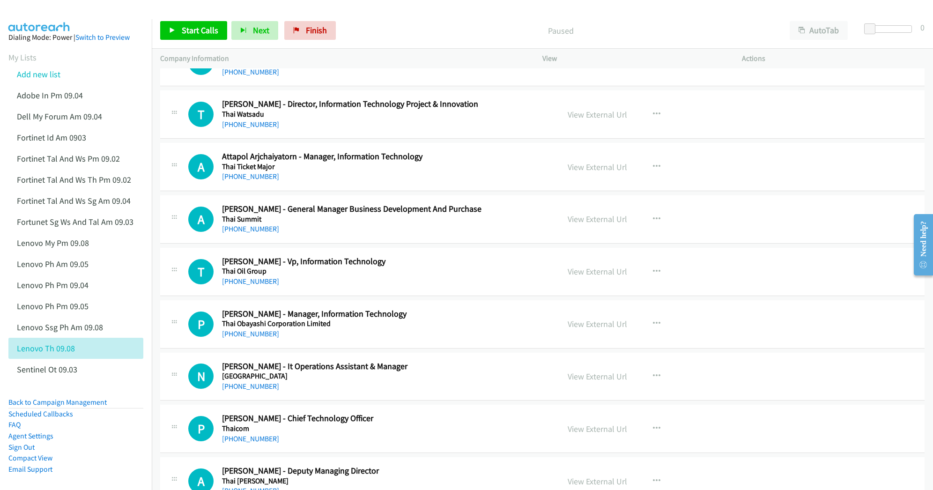
scroll to position [1437, 0]
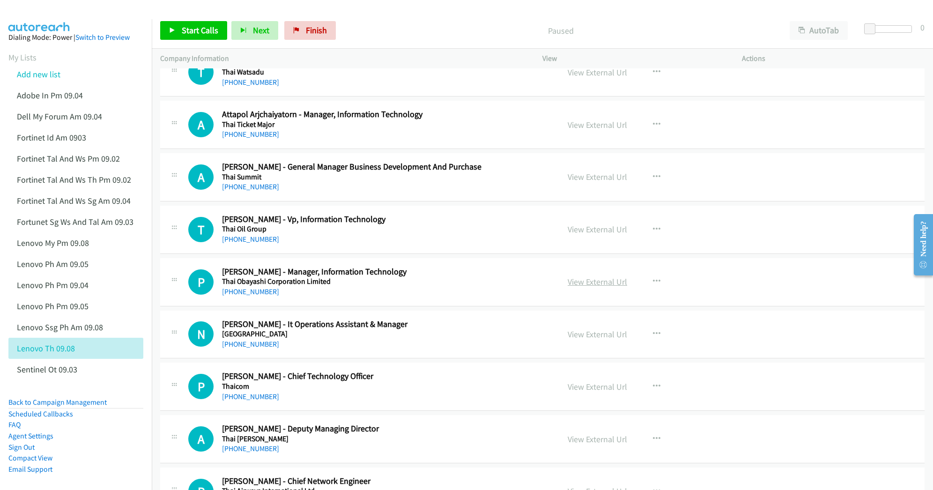
click at [578, 287] on link "View External Url" at bounding box center [598, 281] width 60 height 11
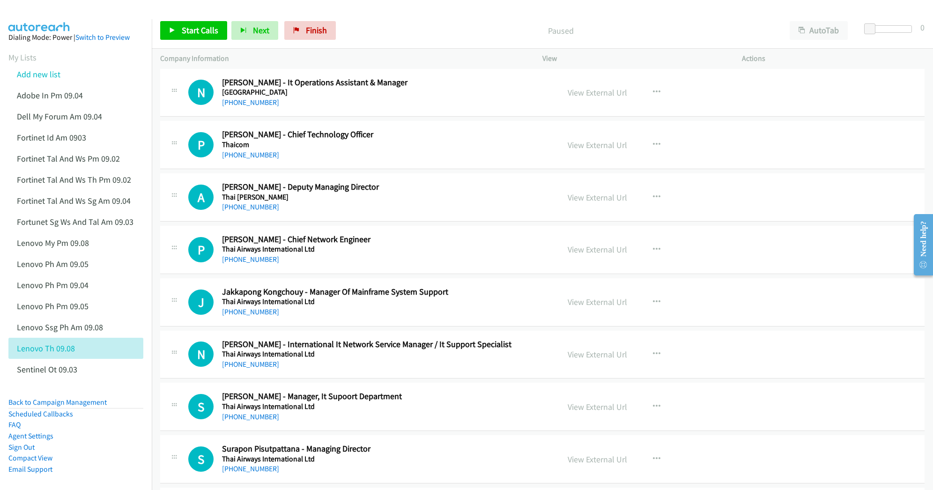
scroll to position [1687, 0]
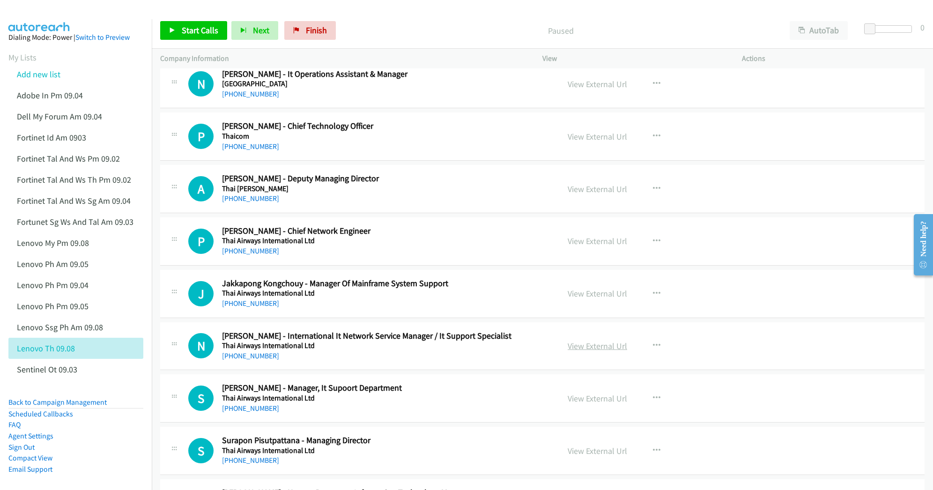
click at [587, 351] on link "View External Url" at bounding box center [598, 346] width 60 height 11
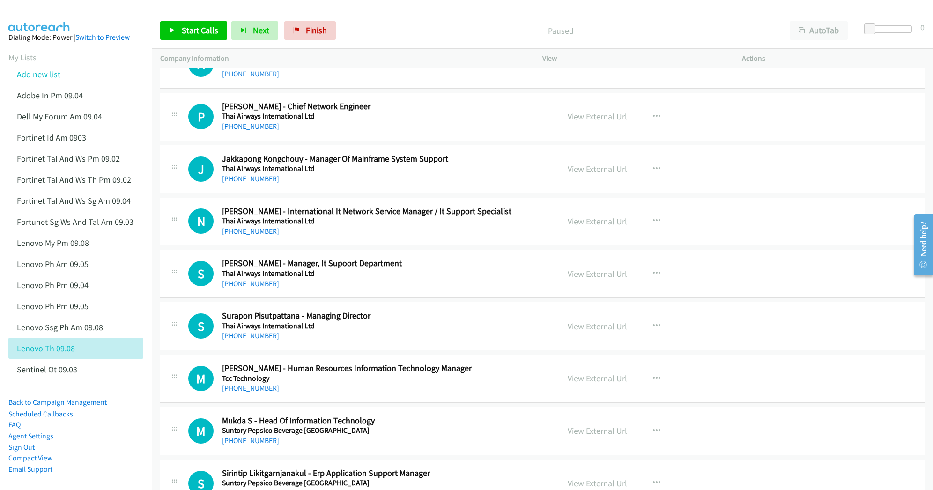
scroll to position [1874, 0]
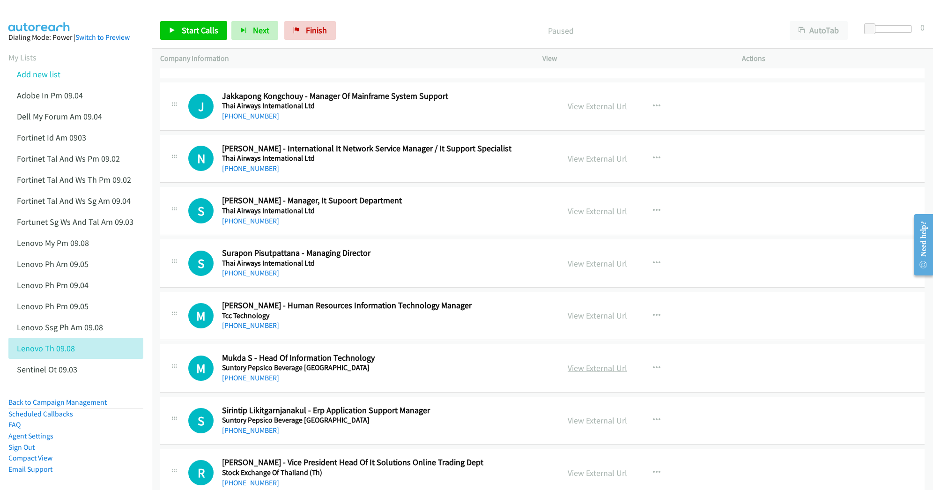
click at [609, 373] on link "View External Url" at bounding box center [598, 368] width 60 height 11
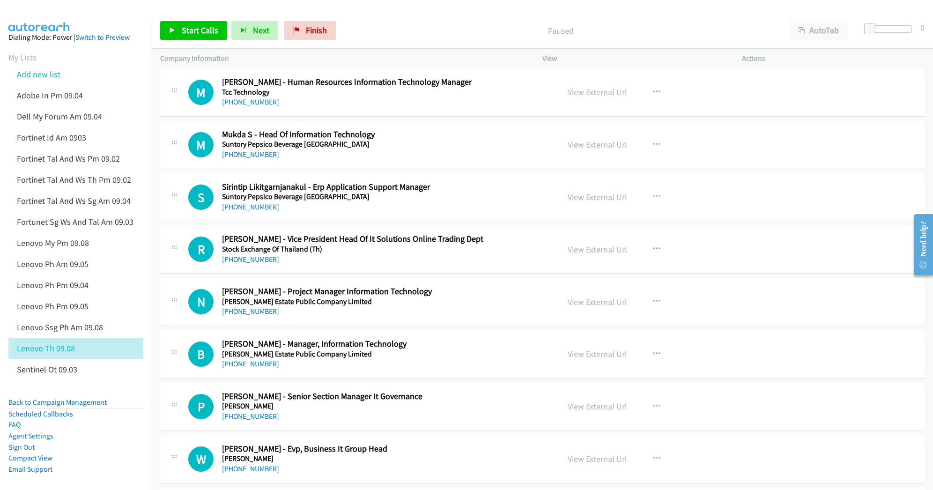
scroll to position [2124, 0]
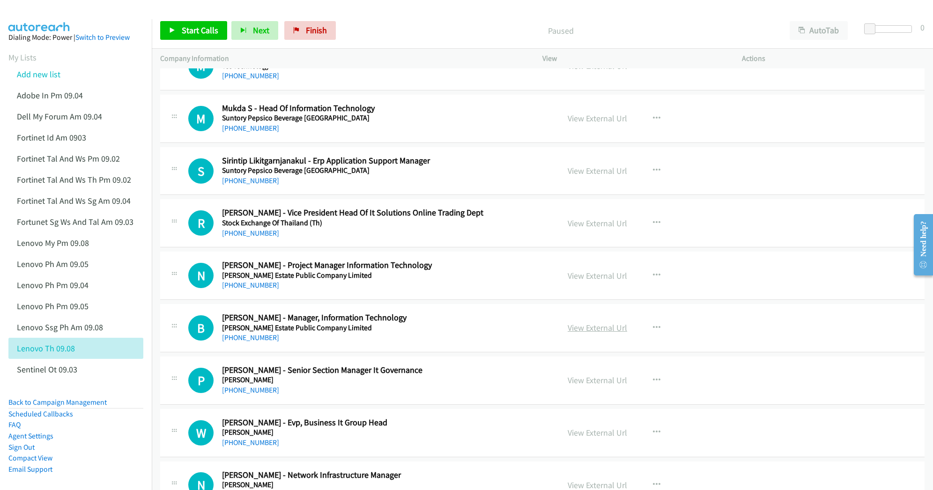
click at [576, 333] on link "View External Url" at bounding box center [598, 327] width 60 height 11
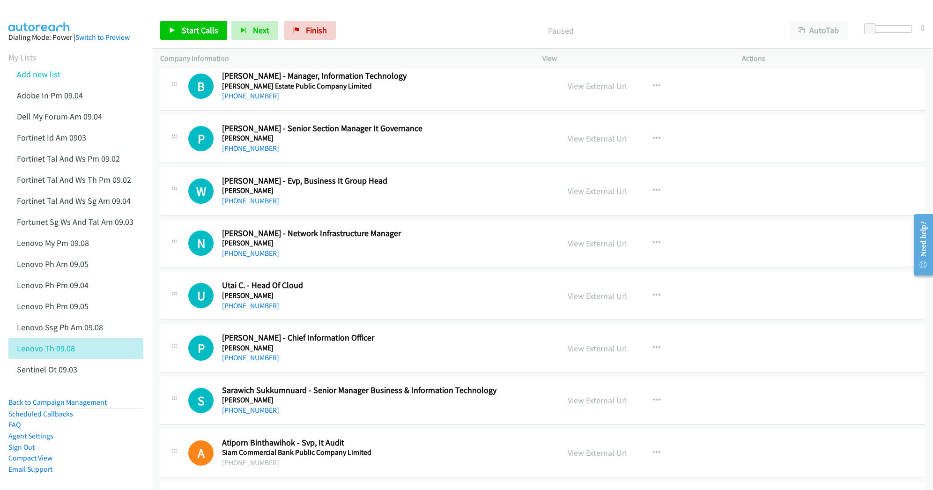
scroll to position [2374, 0]
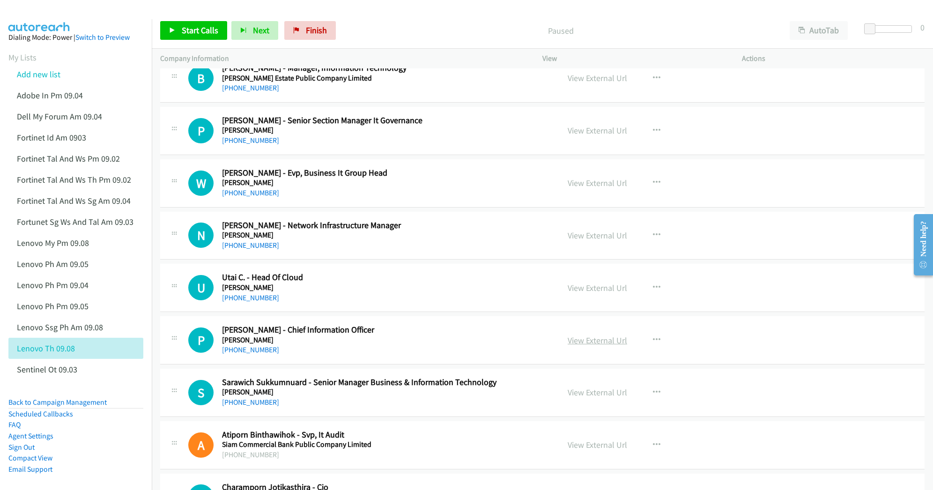
click at [573, 346] on link "View External Url" at bounding box center [598, 340] width 60 height 11
